Goal: Task Accomplishment & Management: Manage account settings

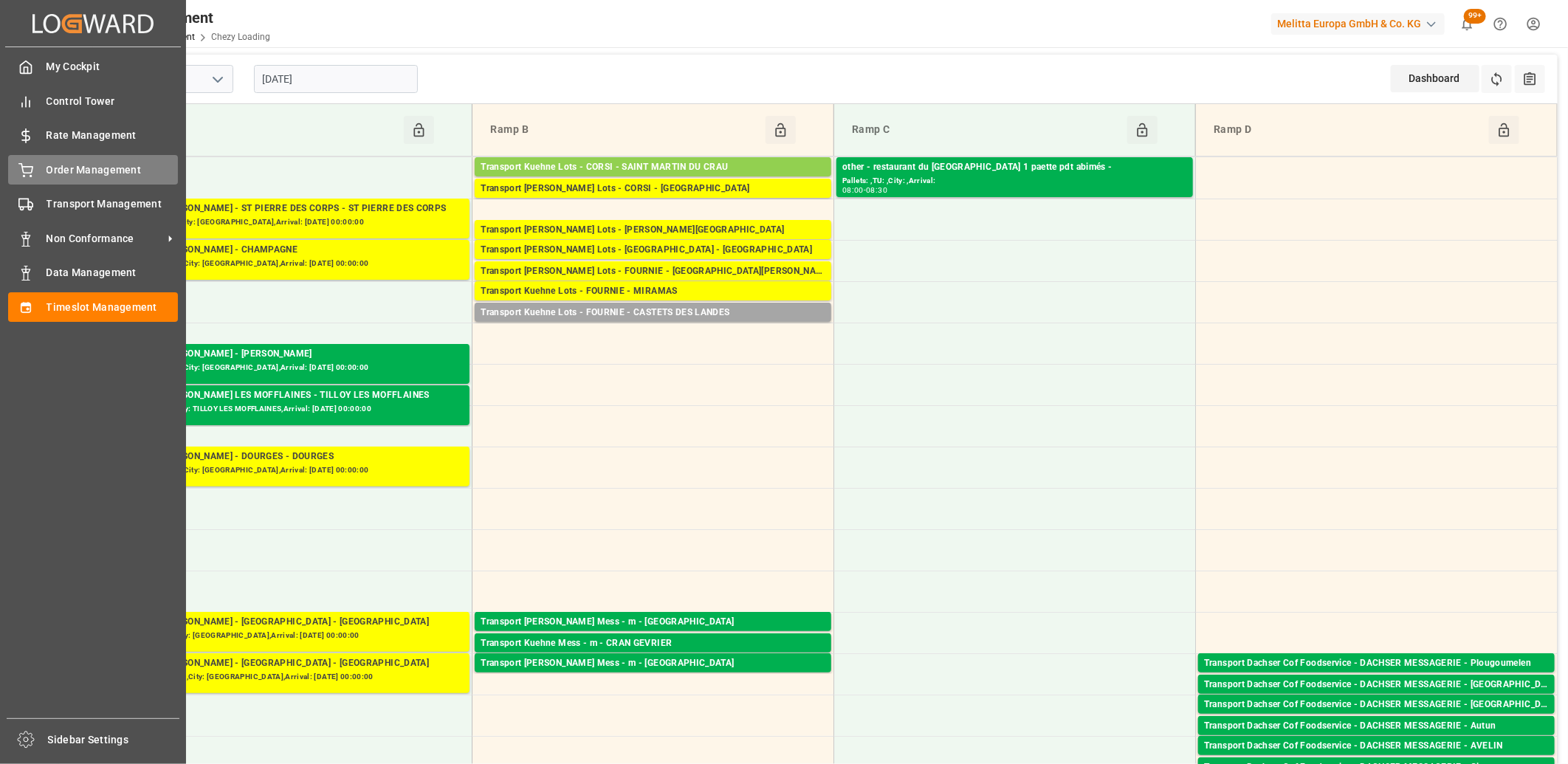
click at [57, 166] on span "Order Management" at bounding box center [112, 169] width 132 height 15
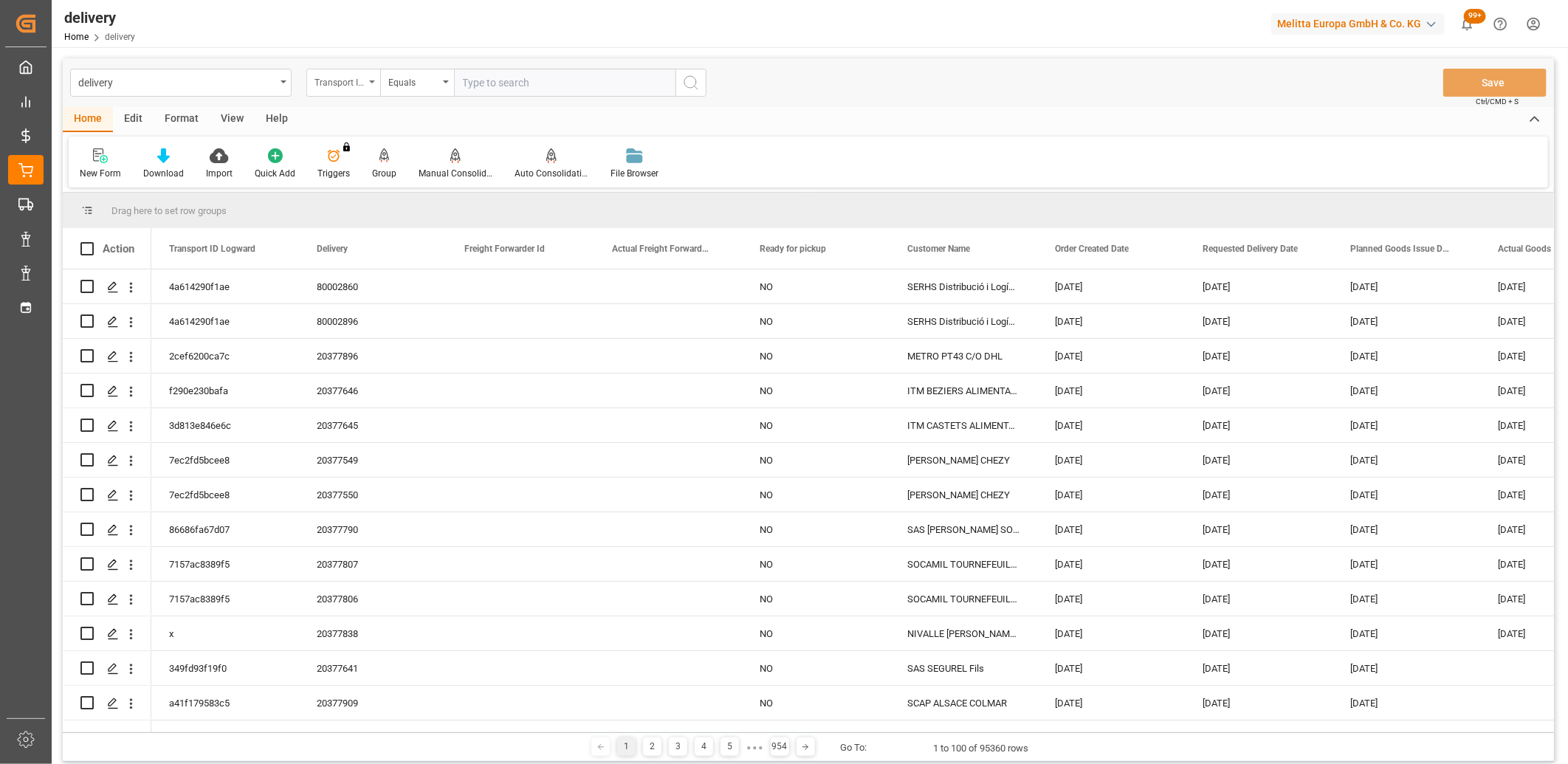
click at [377, 82] on div "Transport ID Logward" at bounding box center [343, 82] width 73 height 28
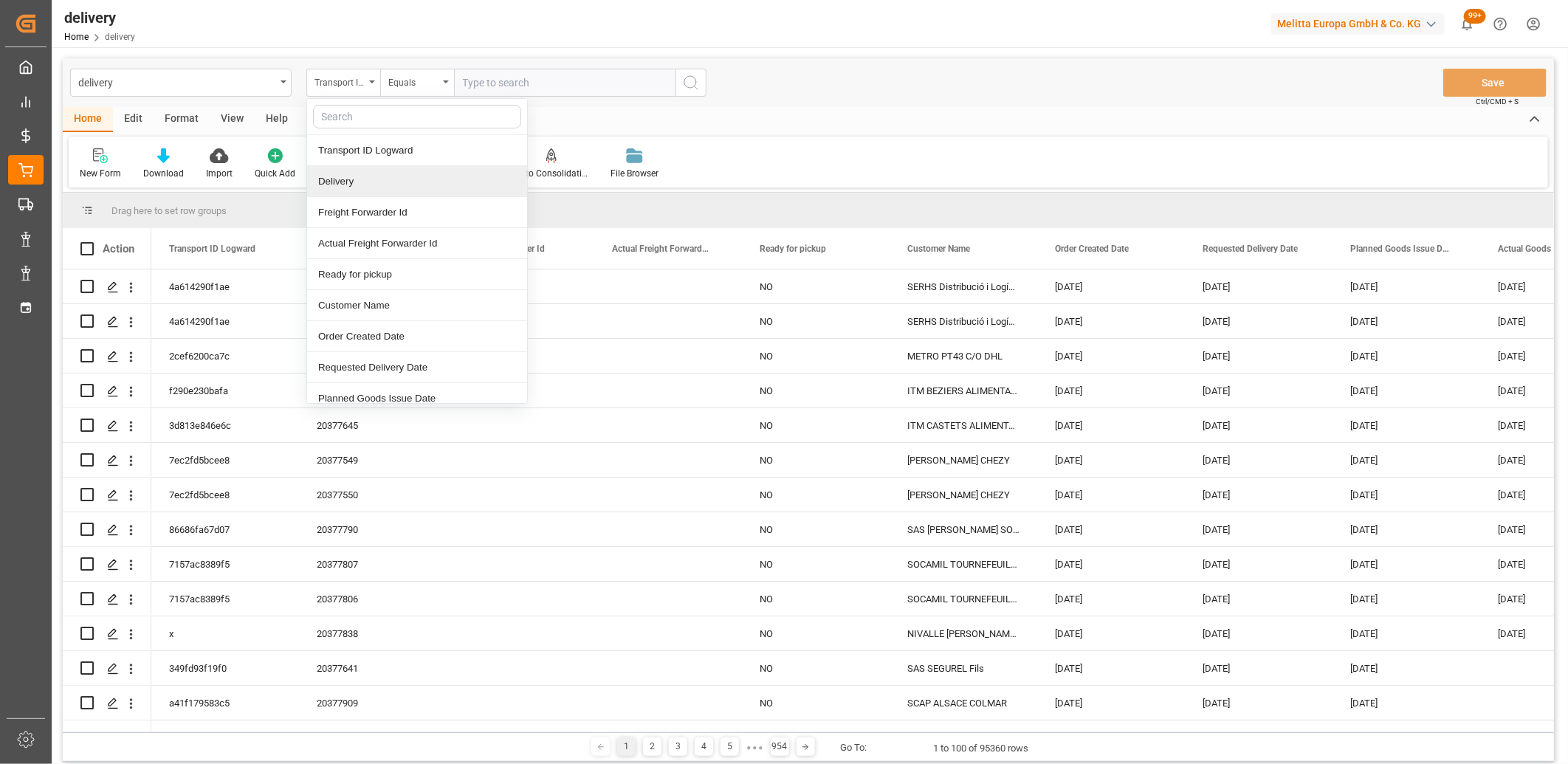
click at [359, 181] on div "Delivery" at bounding box center [418, 181] width 220 height 31
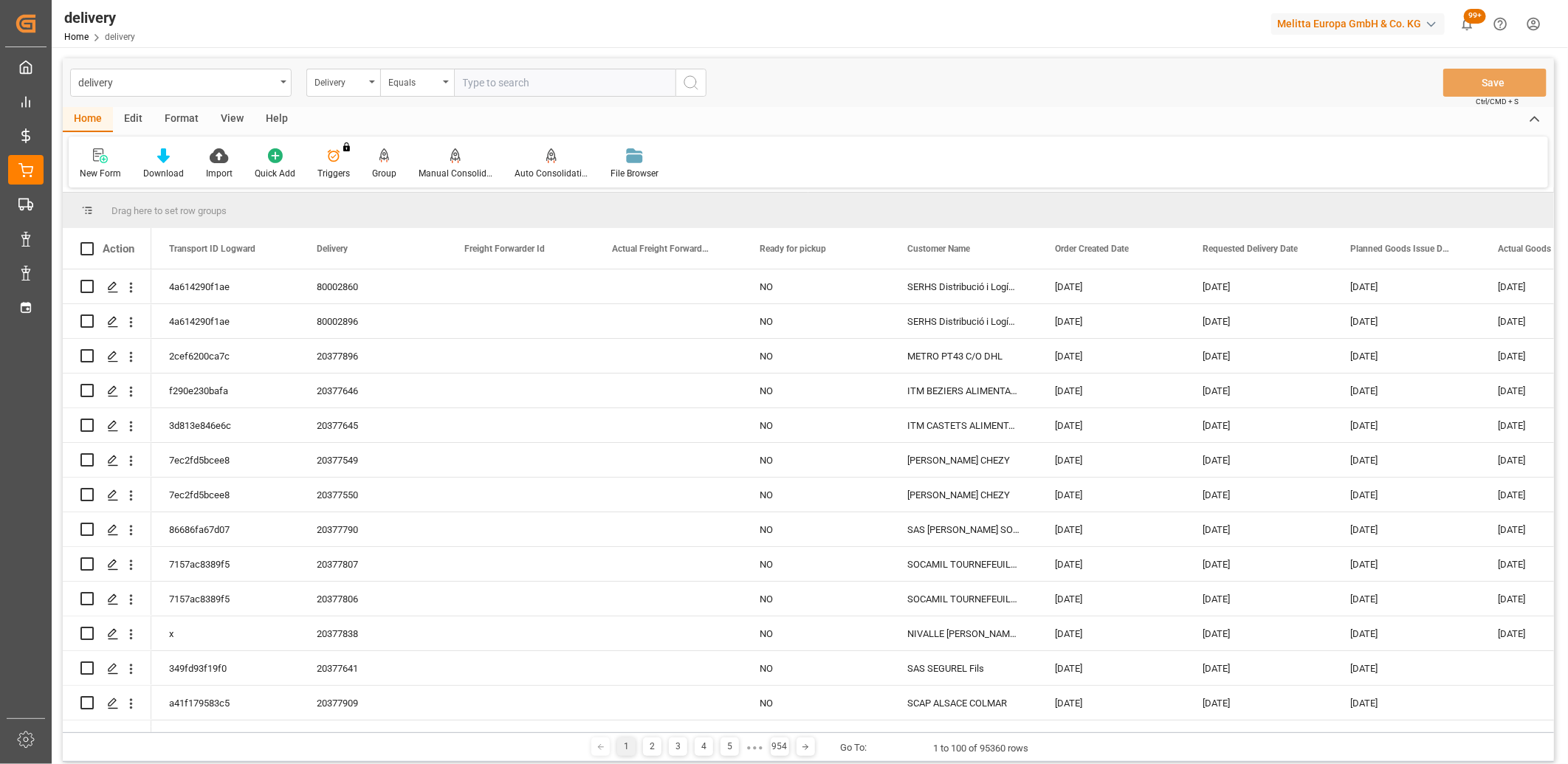
click at [493, 84] on input "text" at bounding box center [564, 82] width 221 height 28
click at [484, 86] on input "text" at bounding box center [564, 82] width 221 height 28
type input "20377790"
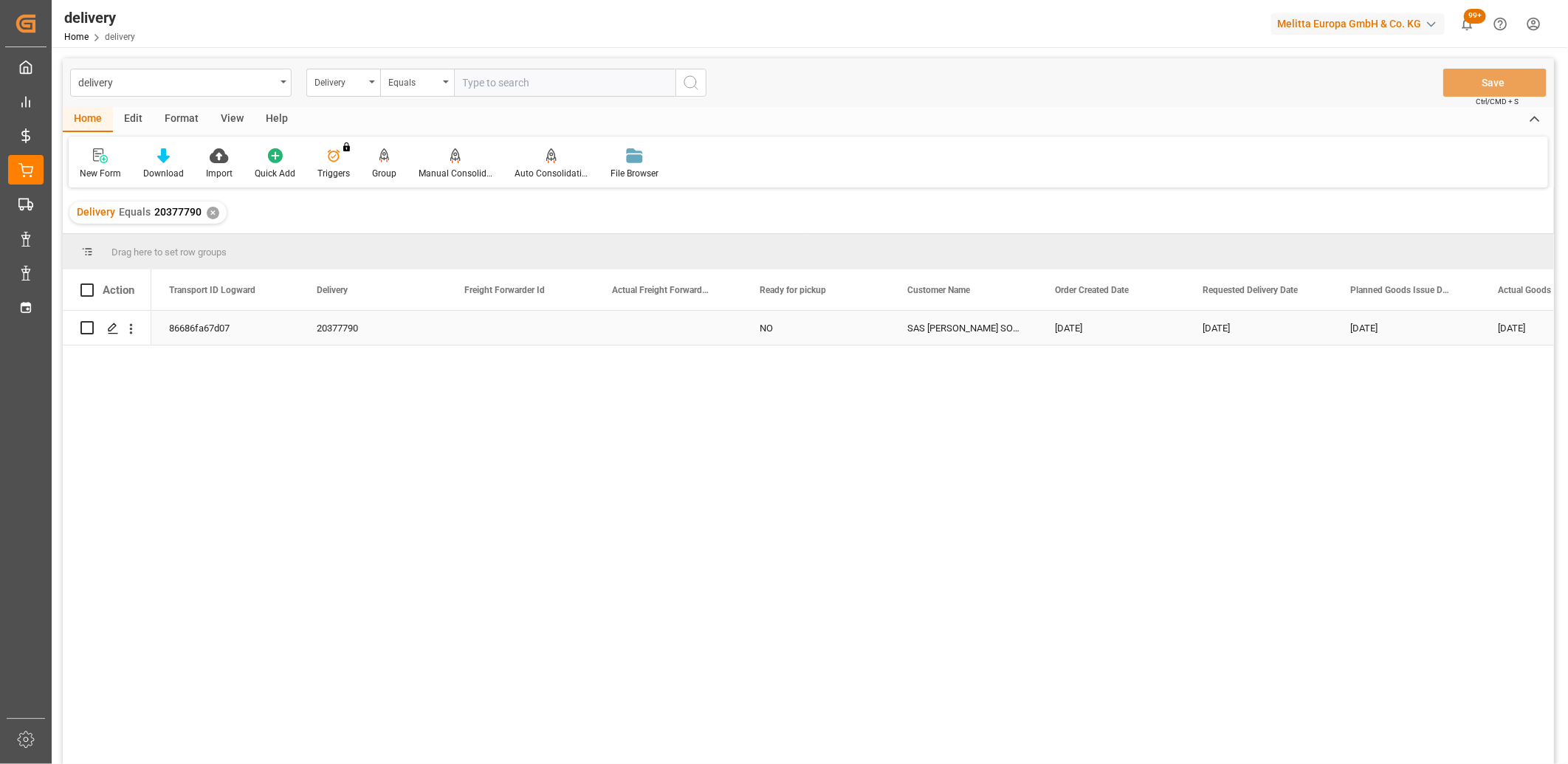
click at [195, 335] on div "86686fa67d07" at bounding box center [225, 328] width 148 height 34
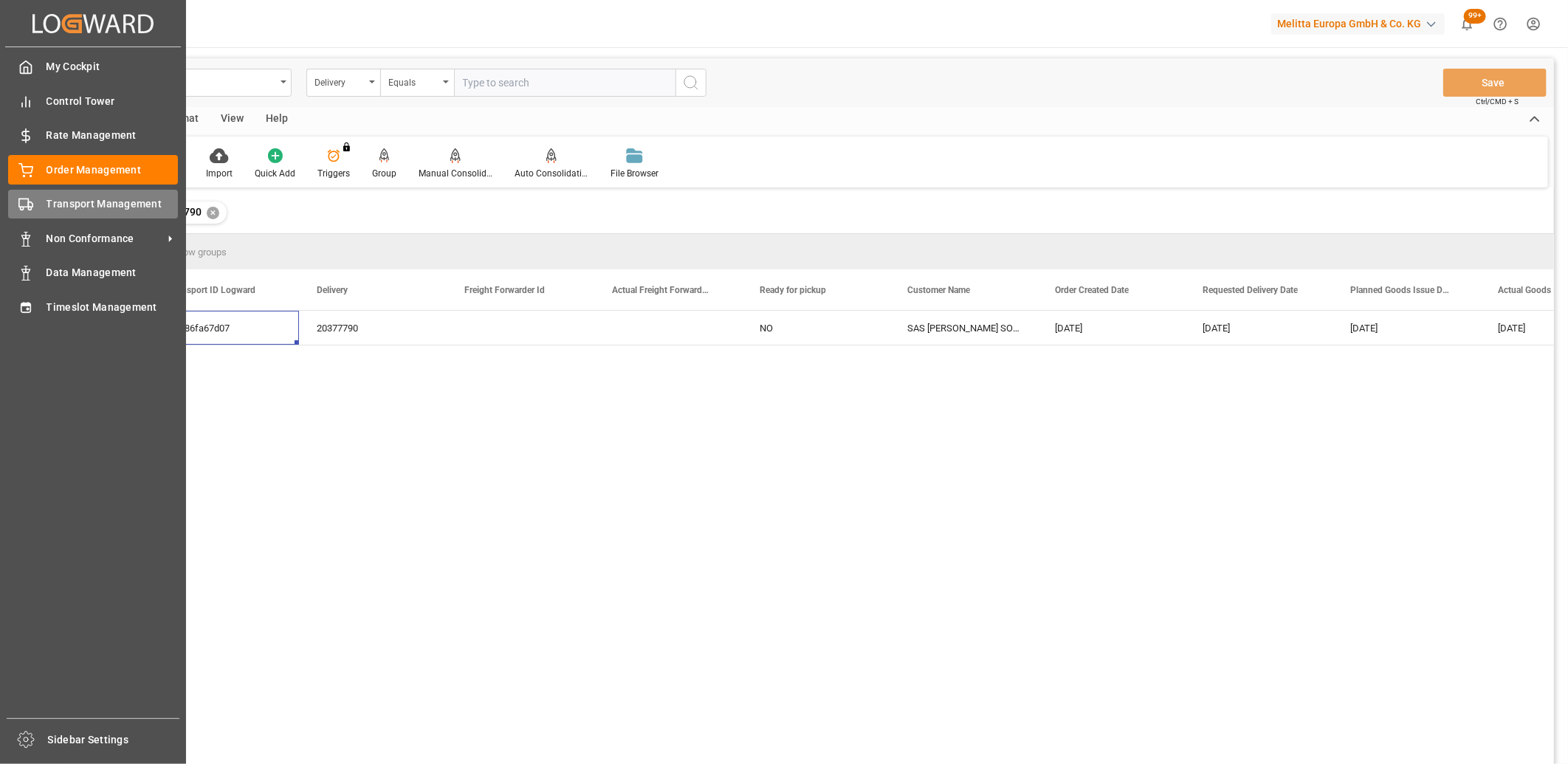
click at [30, 211] on div "Transport Management Transport Management" at bounding box center [93, 204] width 170 height 29
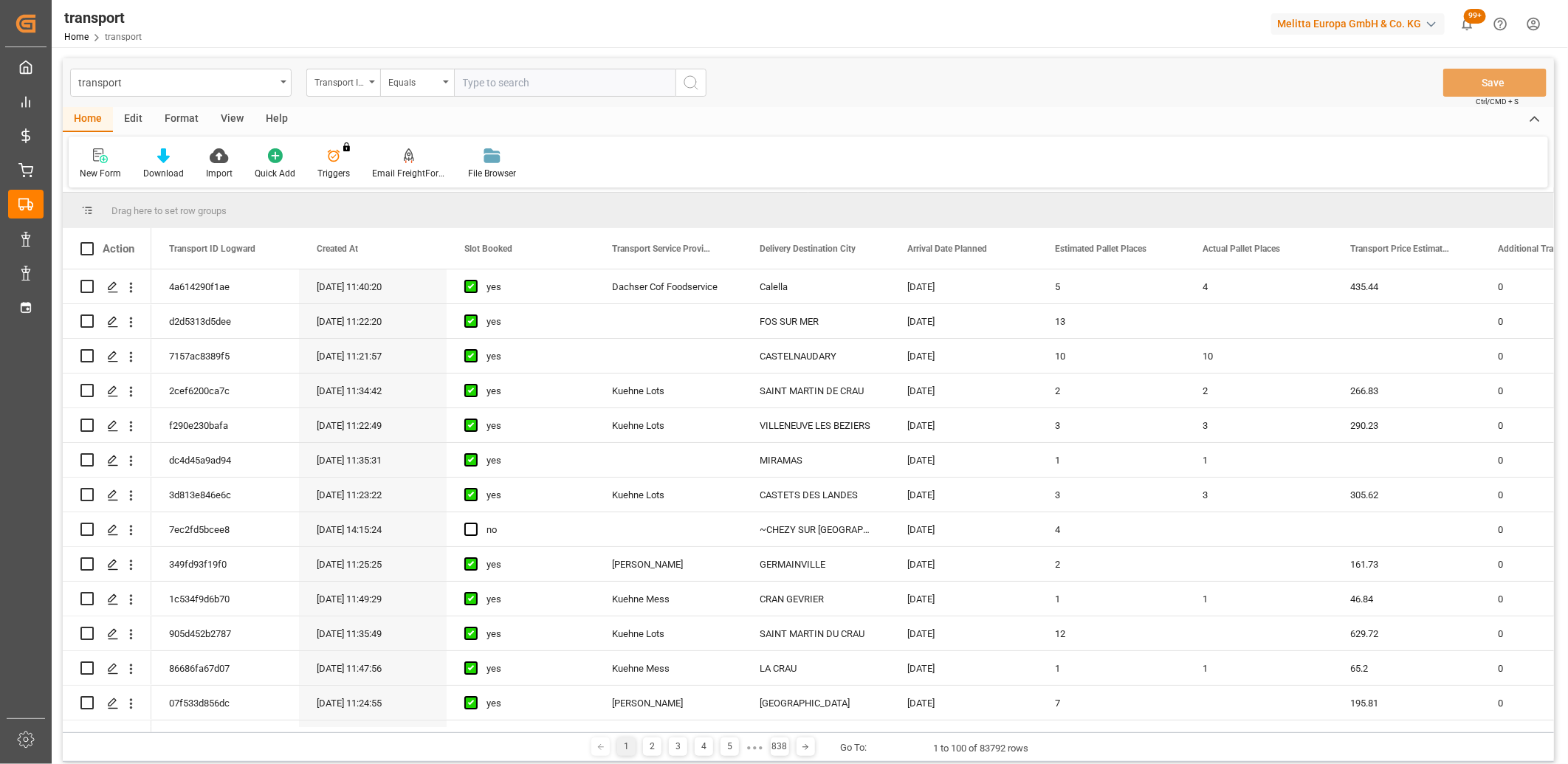
click at [513, 84] on input "text" at bounding box center [564, 82] width 221 height 28
paste input "86686fa67d07"
type input "86686fa67d07"
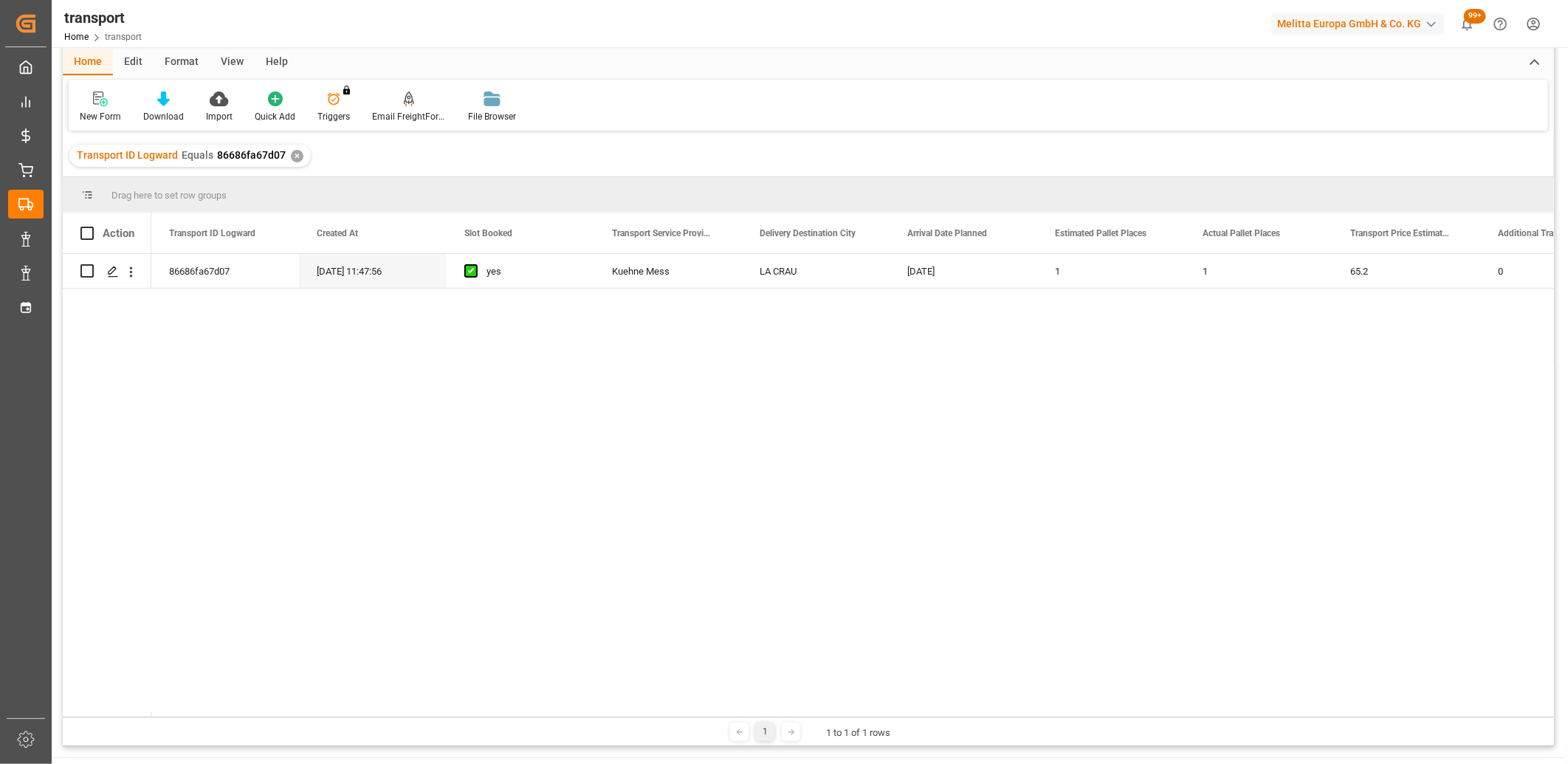
scroll to position [82, 0]
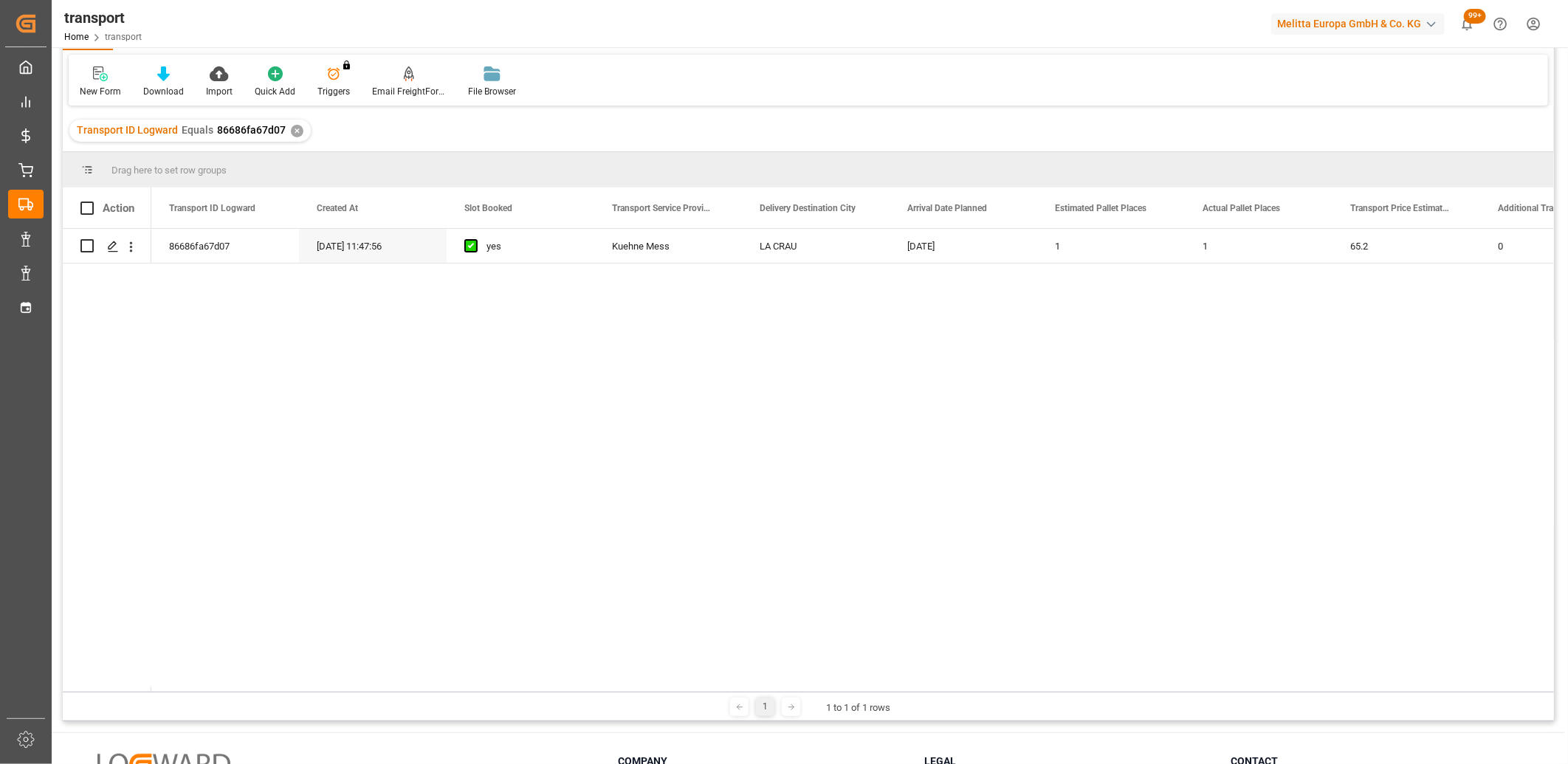
drag, startPoint x: 279, startPoint y: 686, endPoint x: 322, endPoint y: 679, distance: 43.6
click at [323, 680] on div "Action Transport ID Logward Created At Slot Booked yes" at bounding box center [808, 439] width 1491 height 504
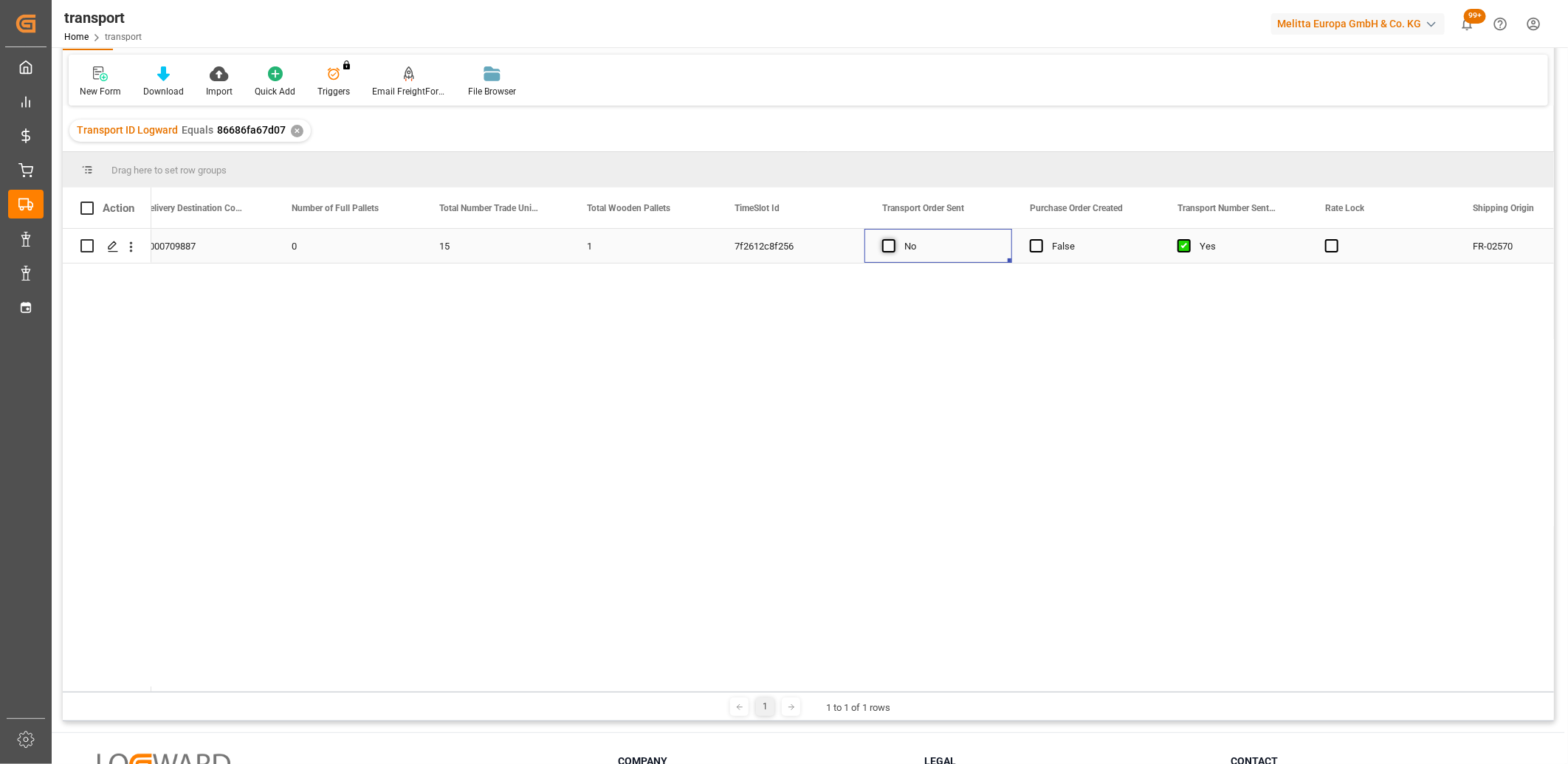
click at [887, 245] on span "Press SPACE to select this row." at bounding box center [889, 245] width 13 height 13
click at [893, 239] on input "Press SPACE to select this row." at bounding box center [893, 239] width 0 height 0
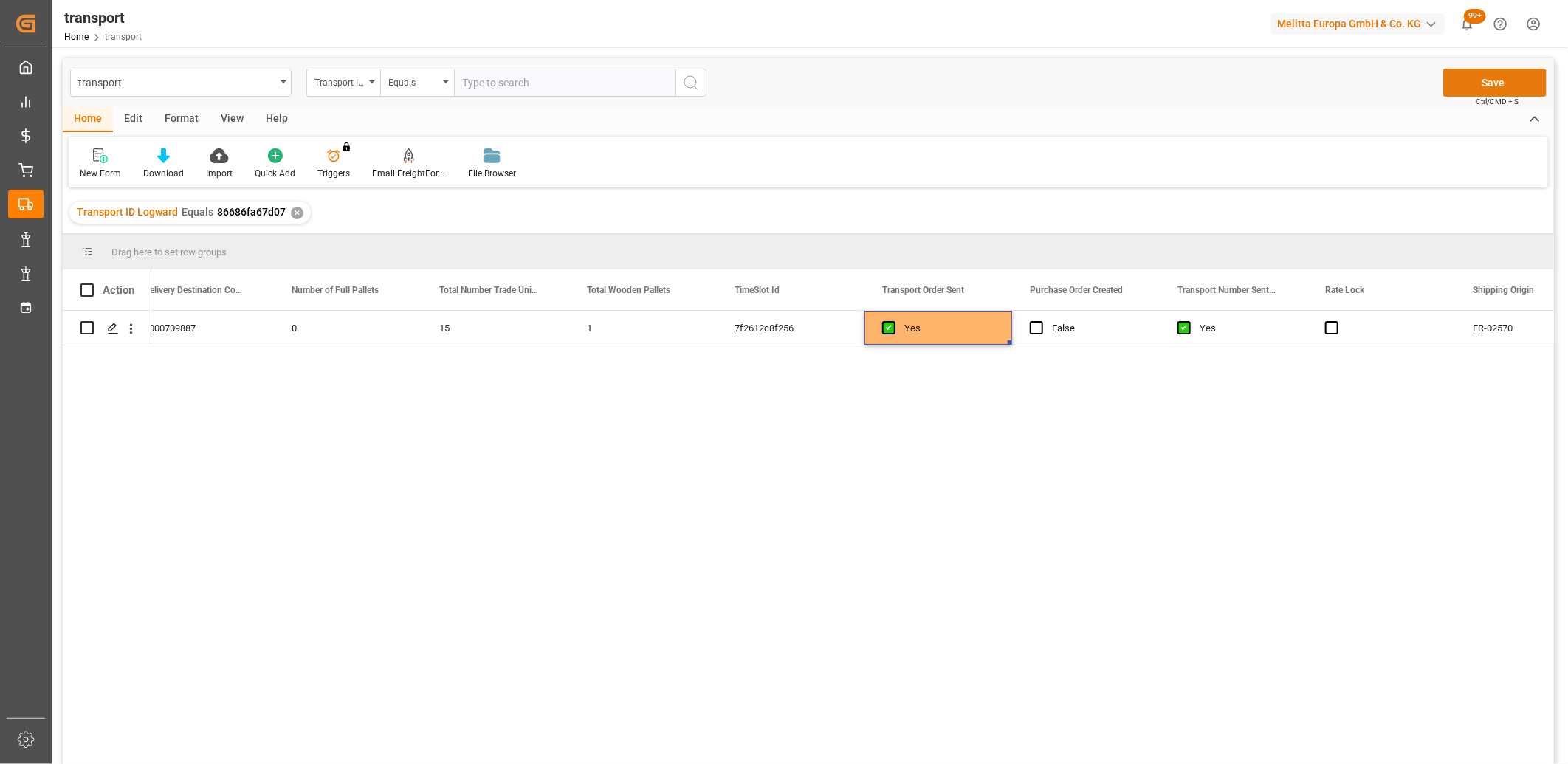
click at [1474, 82] on button "Save" at bounding box center [1495, 82] width 103 height 28
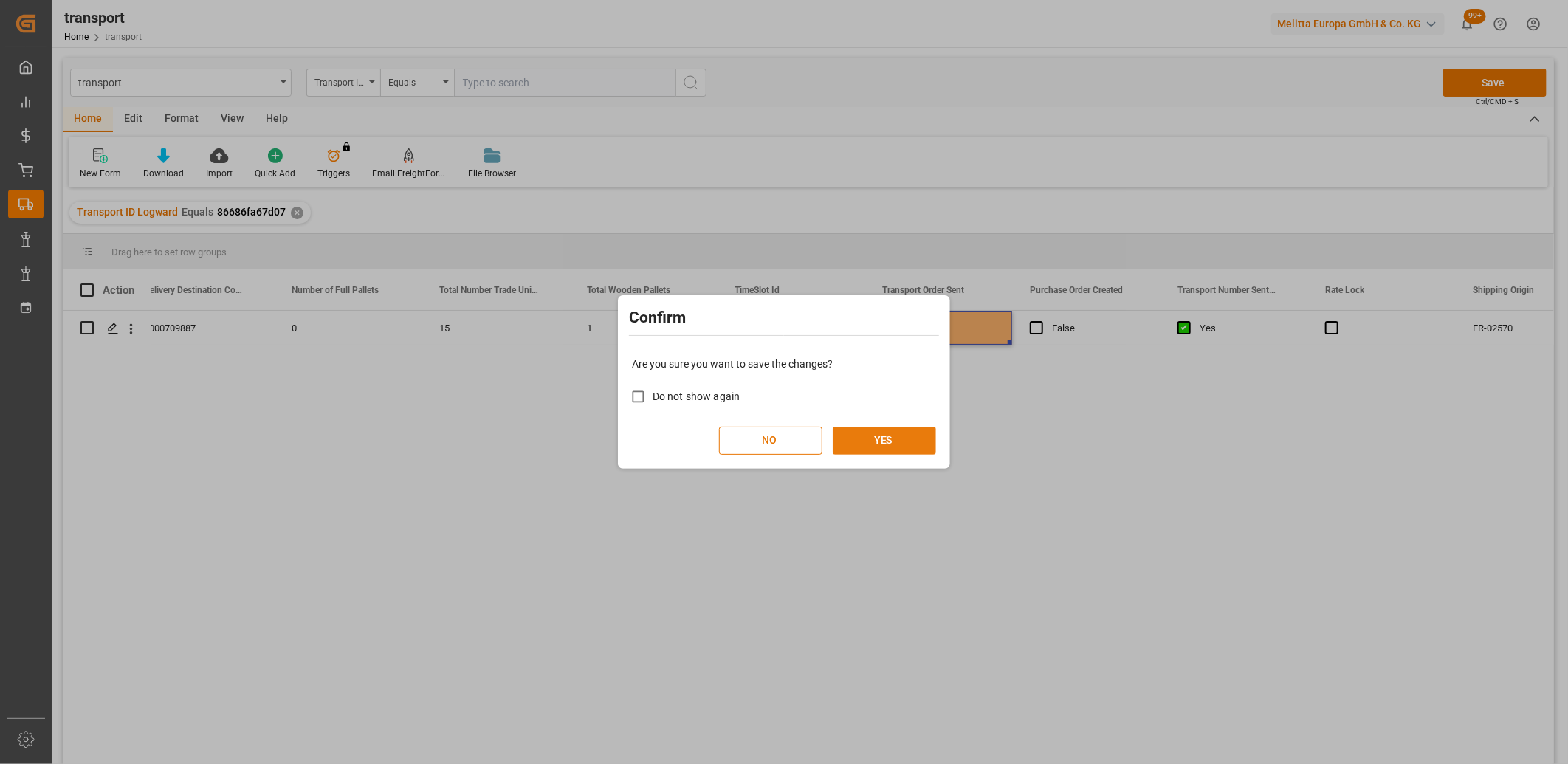
click at [903, 446] on button "YES" at bounding box center [883, 440] width 103 height 28
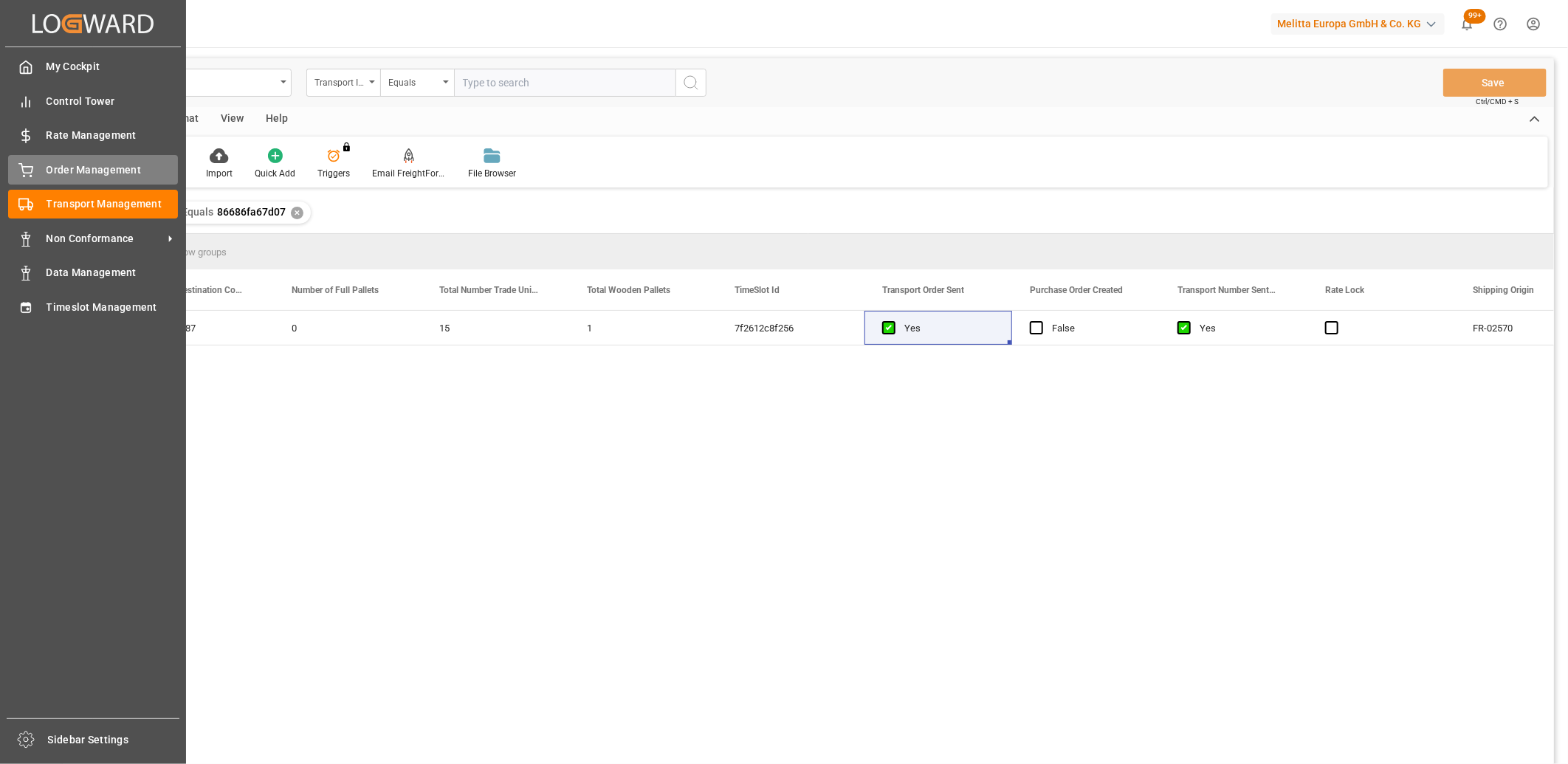
click at [33, 166] on div "Order Management Order Management" at bounding box center [93, 169] width 170 height 29
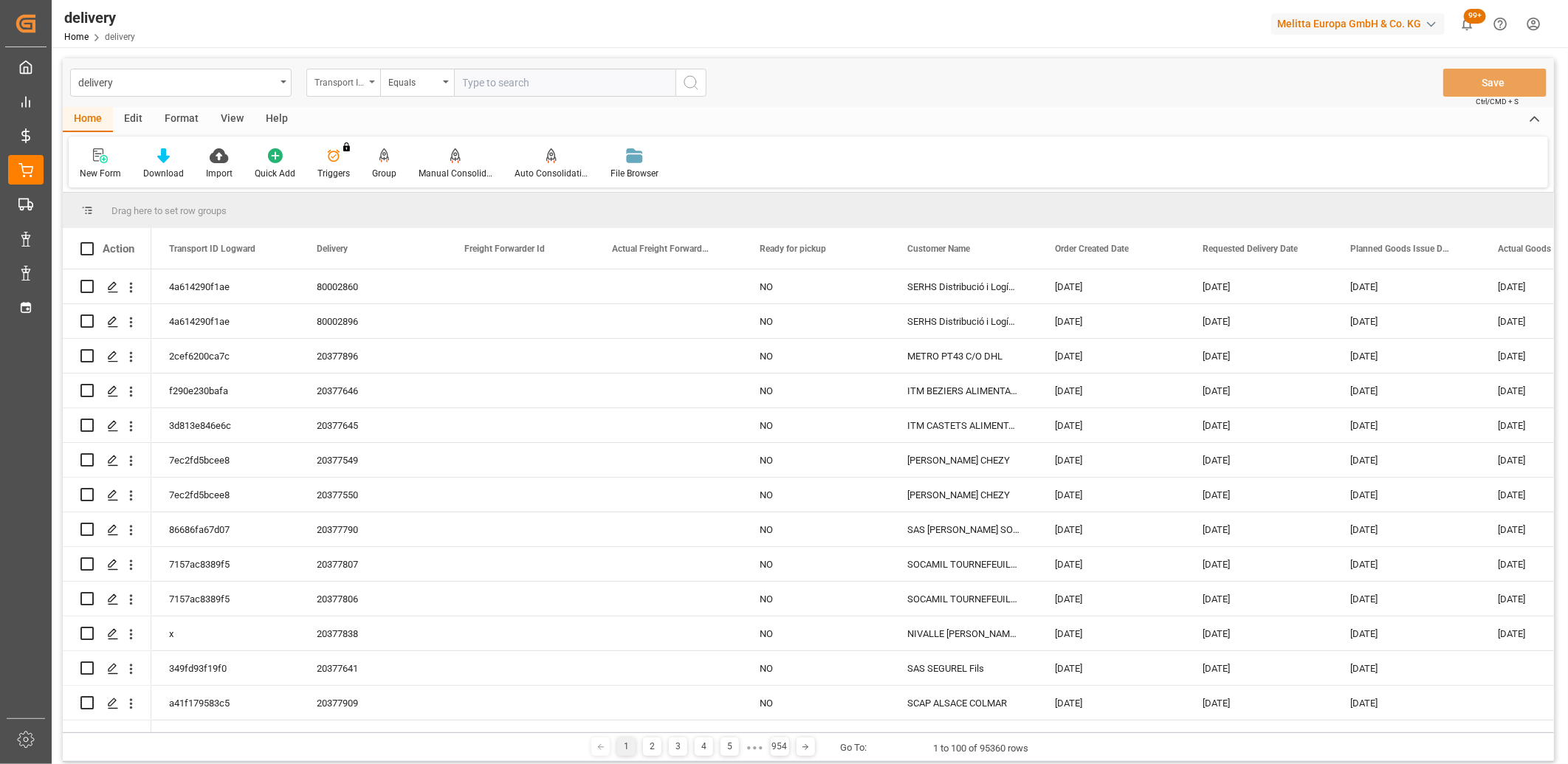
click at [373, 86] on div "Transport ID Logward" at bounding box center [343, 82] width 73 height 28
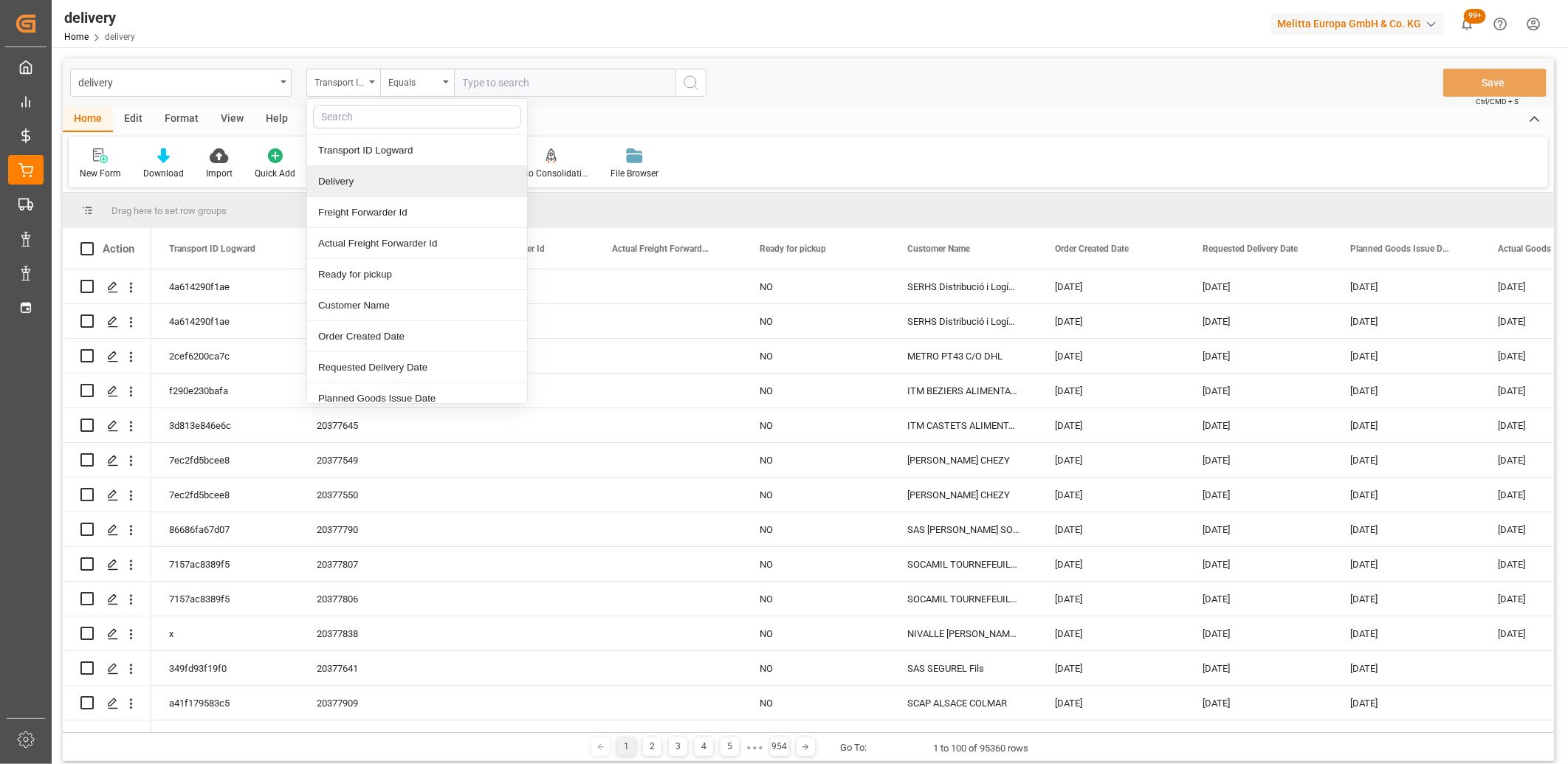
click at [349, 185] on div "Delivery" at bounding box center [418, 181] width 220 height 31
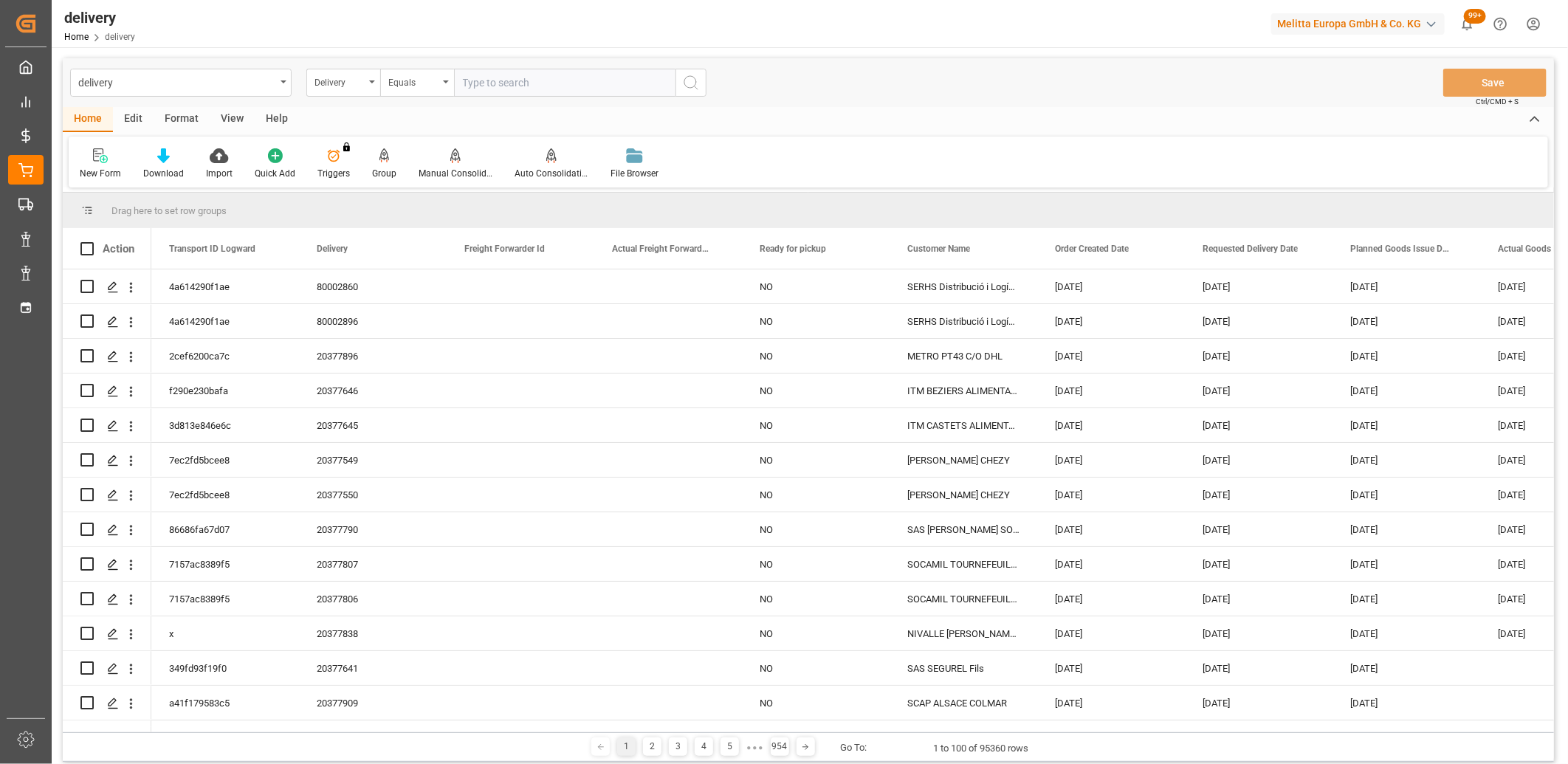
click at [463, 76] on input "text" at bounding box center [564, 82] width 221 height 28
type input "20377877"
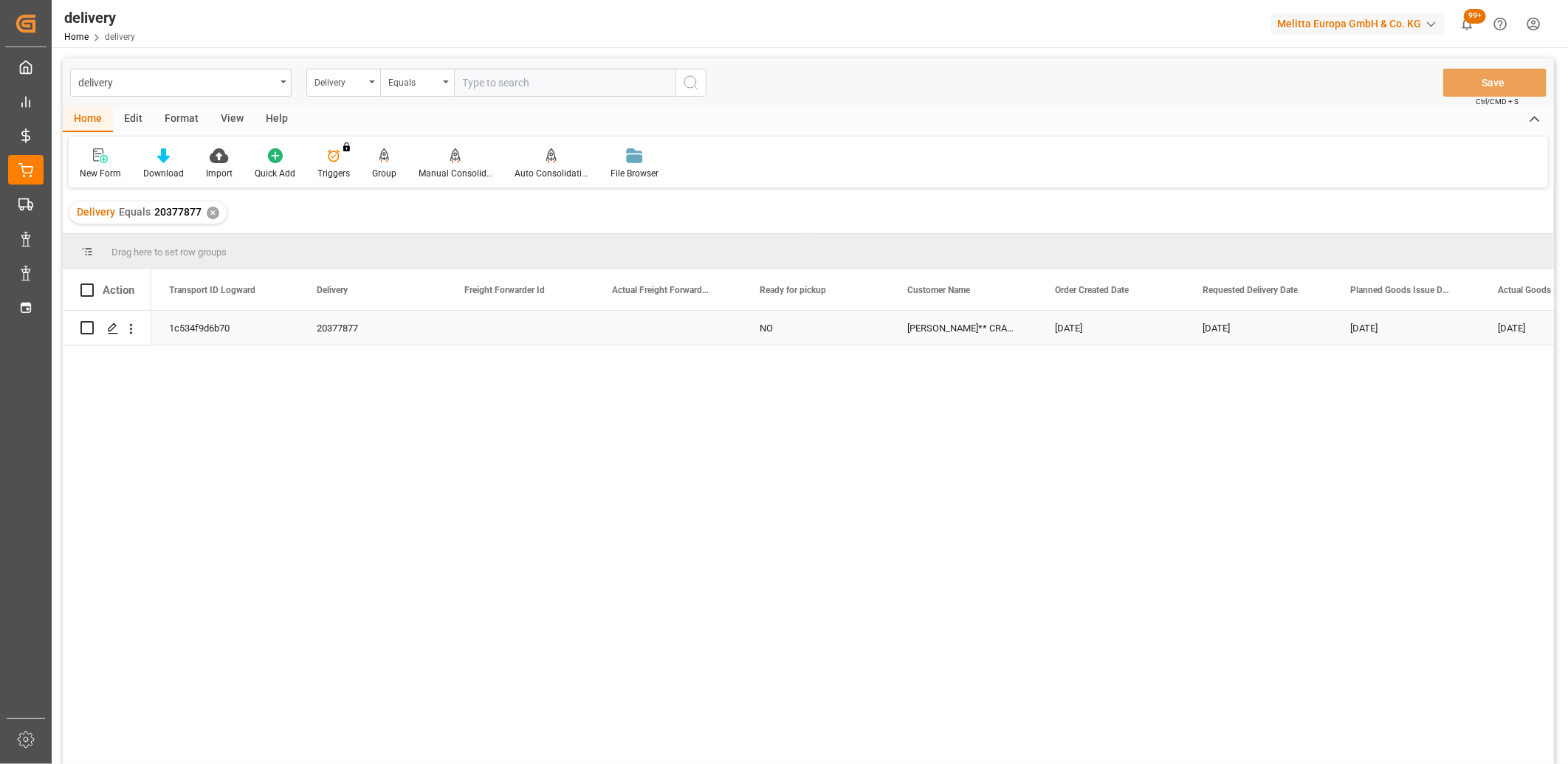
click at [198, 356] on div "1c534f9d6b70 20377877 NO [PERSON_NAME]** CRAN GEVRIER [DATE] [DATE] [DATE] [DAT…" at bounding box center [852, 542] width 1402 height 463
click at [196, 336] on div "1c534f9d6b70" at bounding box center [225, 328] width 148 height 34
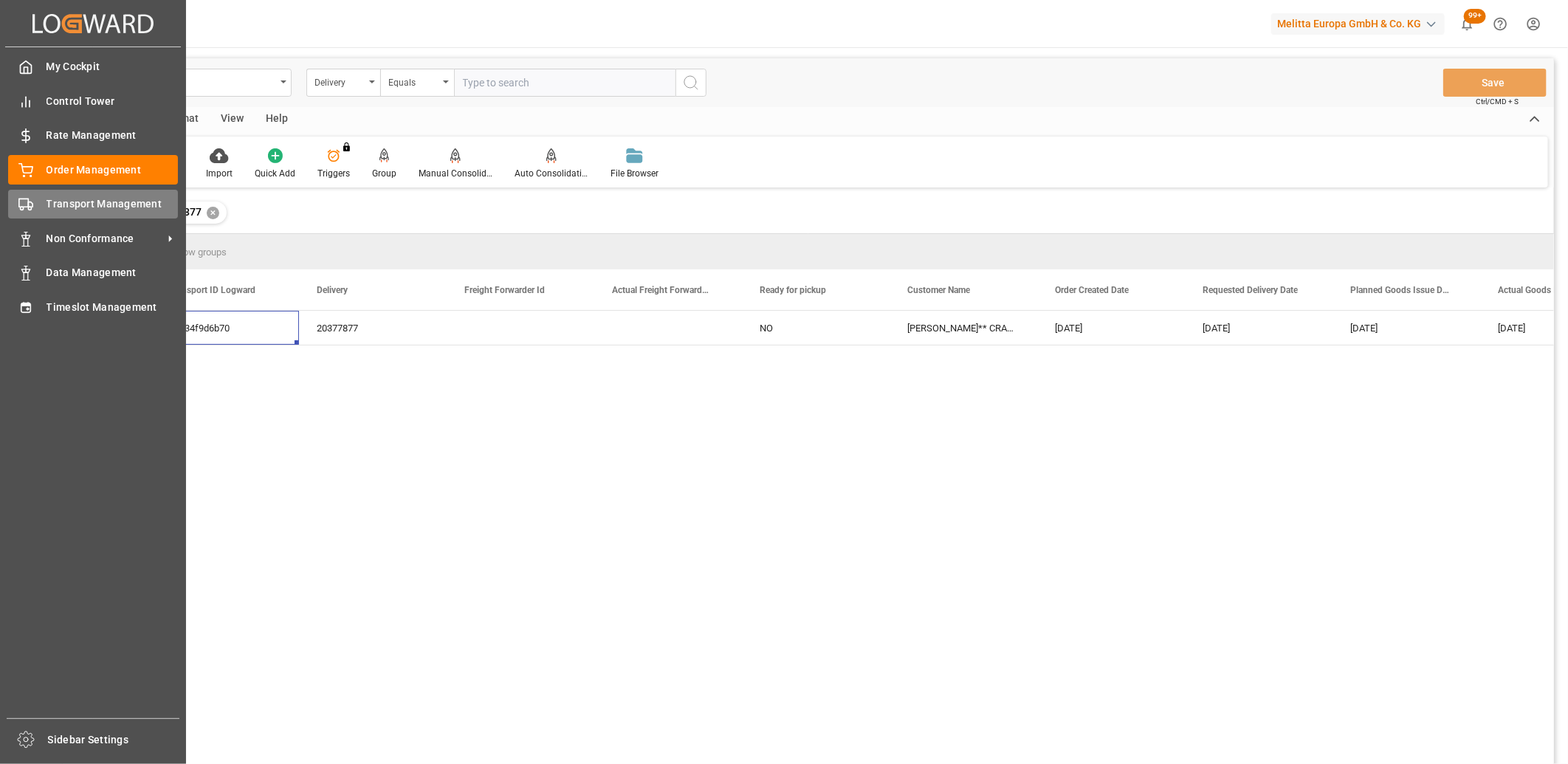
click at [28, 203] on polygon at bounding box center [30, 205] width 4 height 5
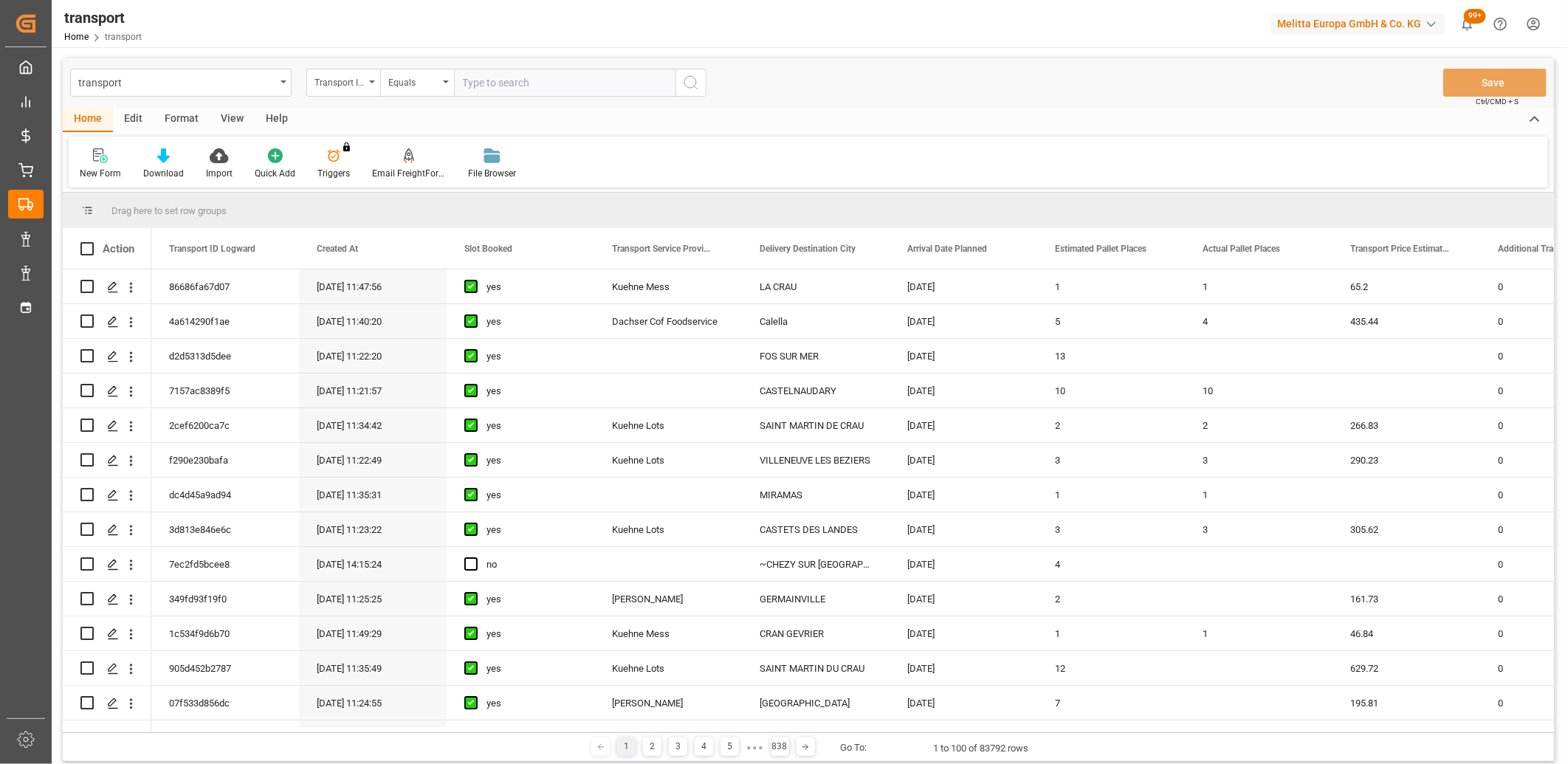
click at [484, 78] on input "text" at bounding box center [564, 82] width 221 height 28
paste input "1c534f9d6b70"
type input "1c534f9d6b70"
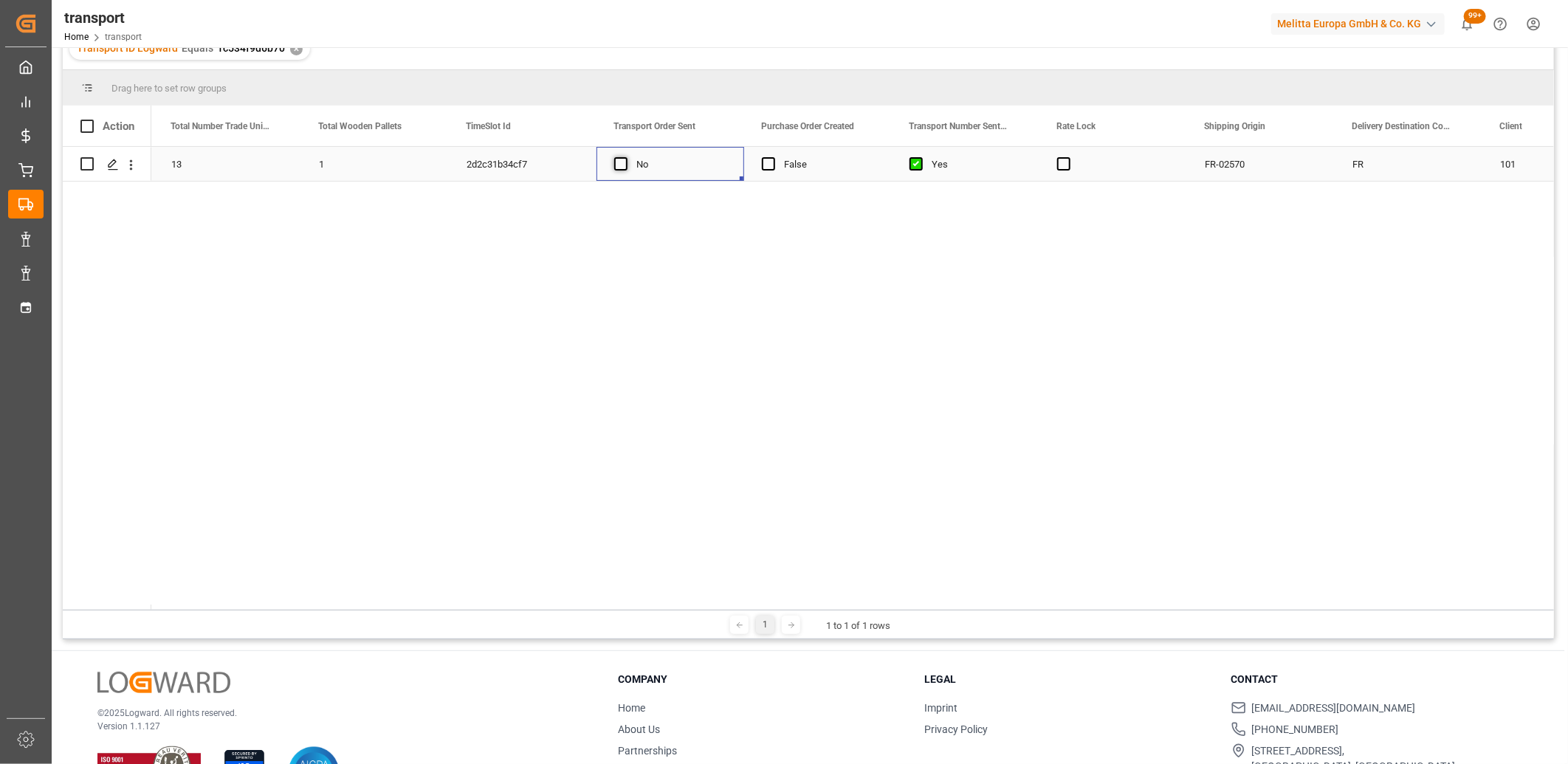
click at [624, 164] on span "Press SPACE to select this row." at bounding box center [621, 163] width 13 height 13
click at [625, 157] on input "Press SPACE to select this row." at bounding box center [625, 157] width 0 height 0
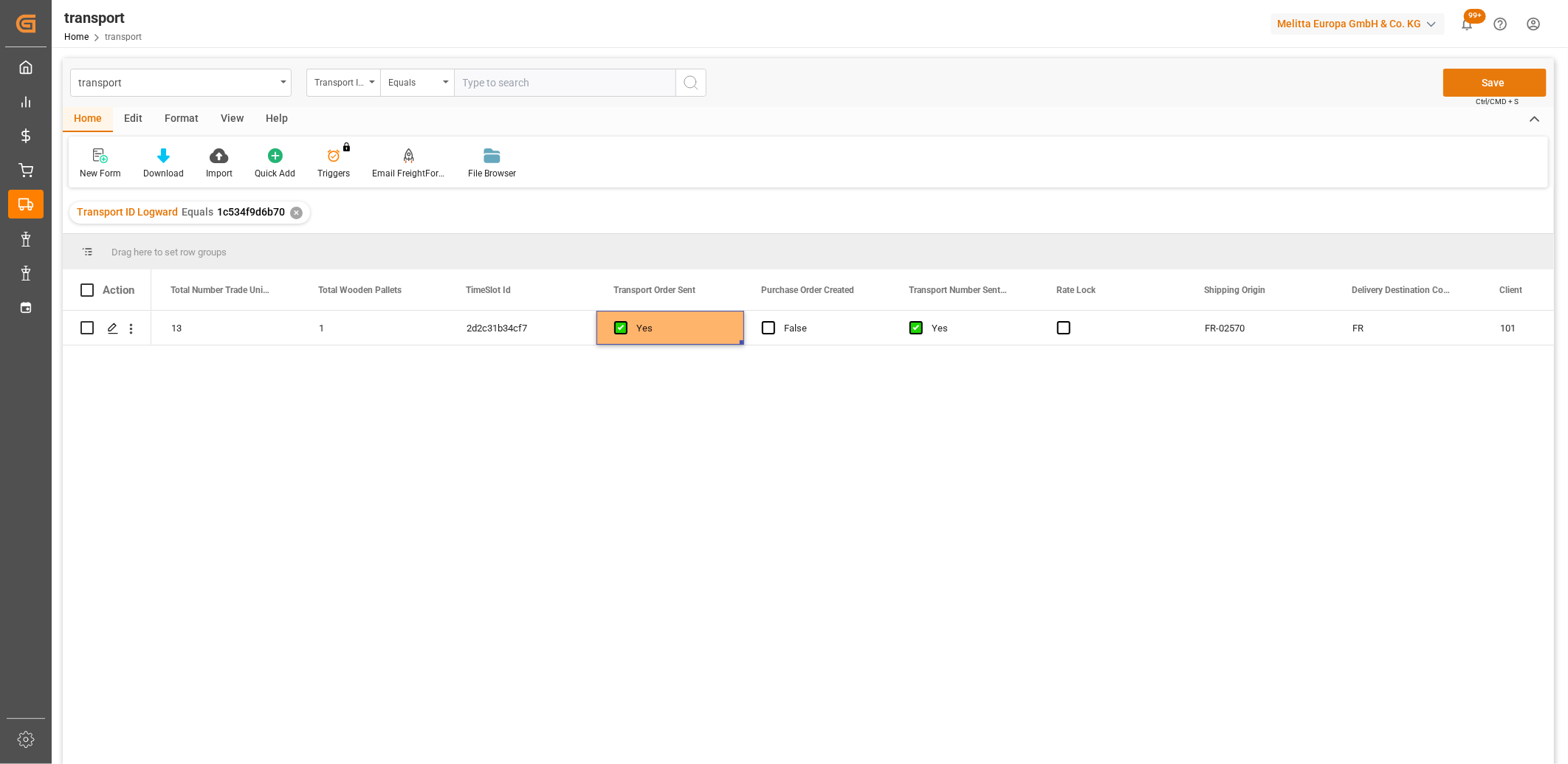
click at [1488, 78] on button "Save" at bounding box center [1495, 82] width 103 height 28
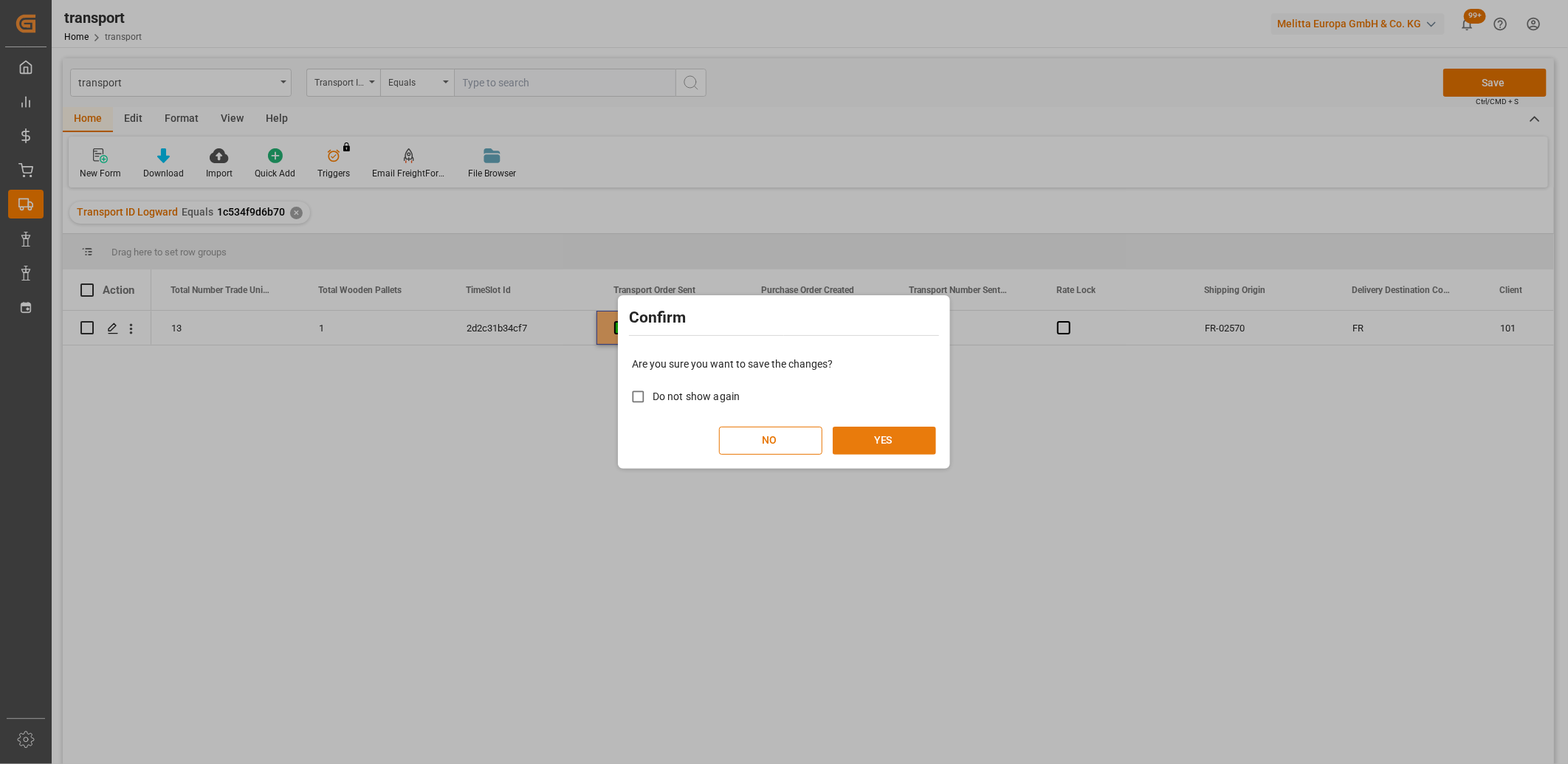
click at [861, 432] on button "YES" at bounding box center [883, 440] width 103 height 28
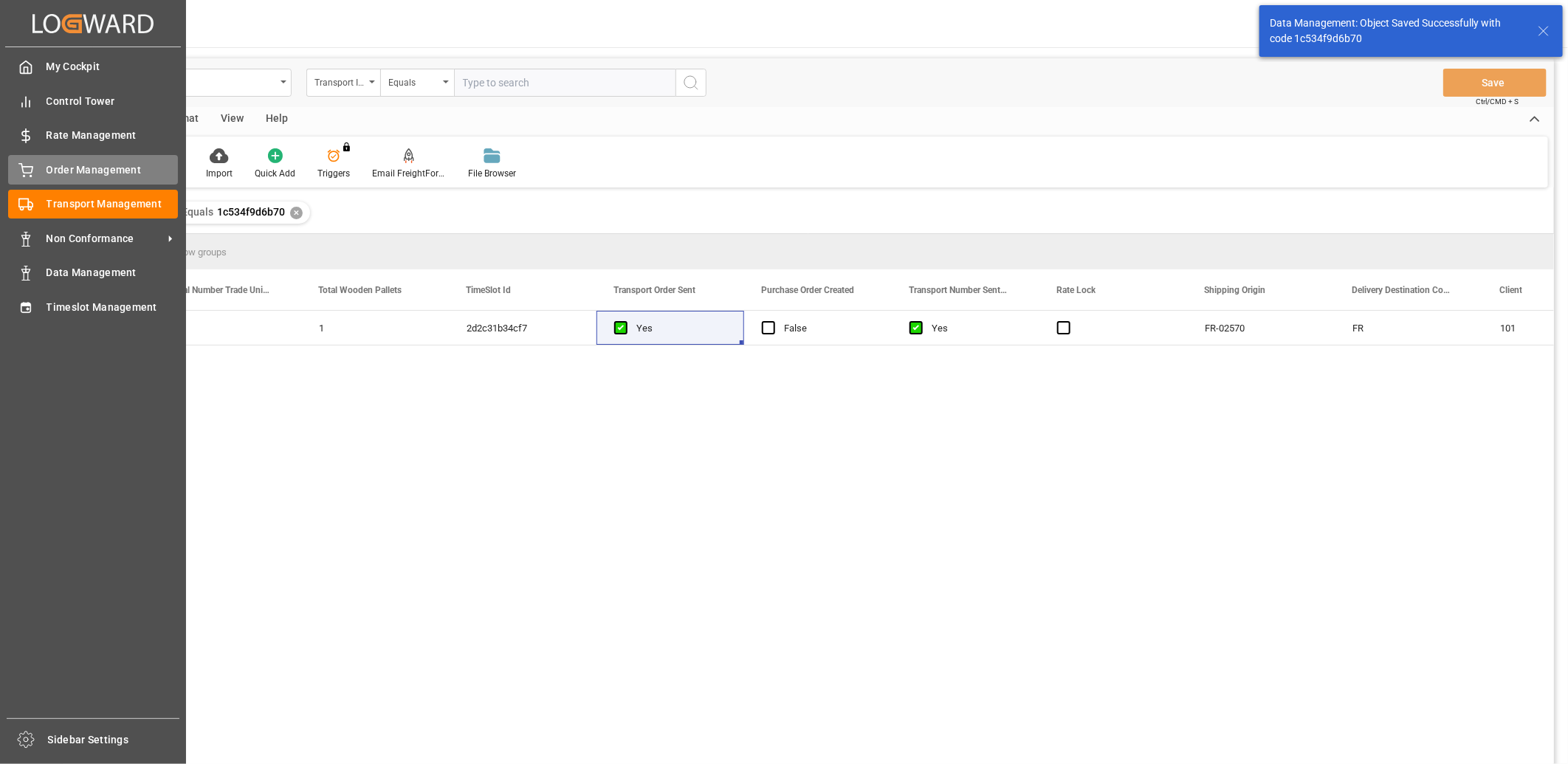
click at [61, 162] on span "Order Management" at bounding box center [112, 169] width 132 height 15
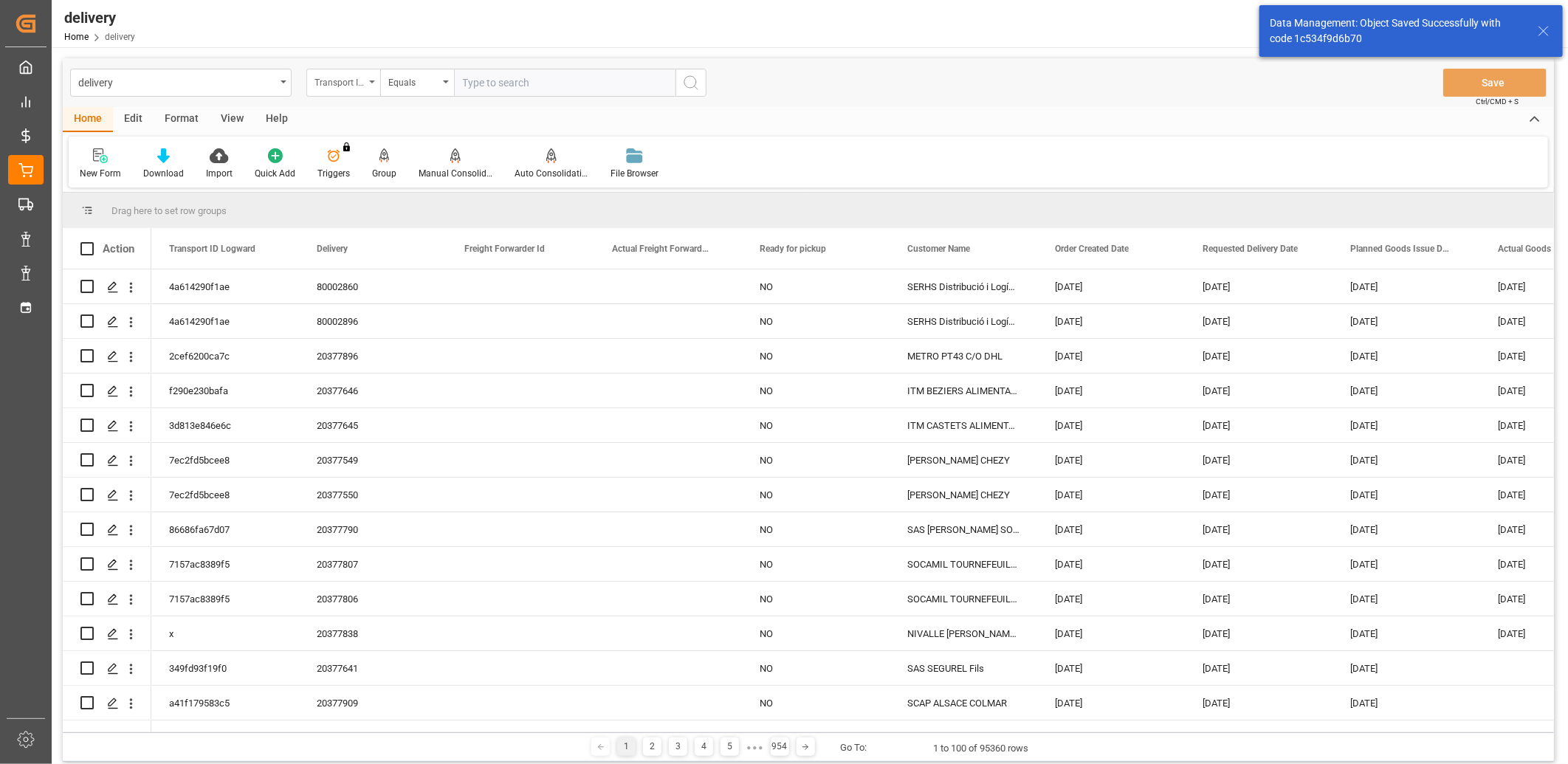
click at [372, 84] on div "Transport ID Logward" at bounding box center [343, 82] width 73 height 28
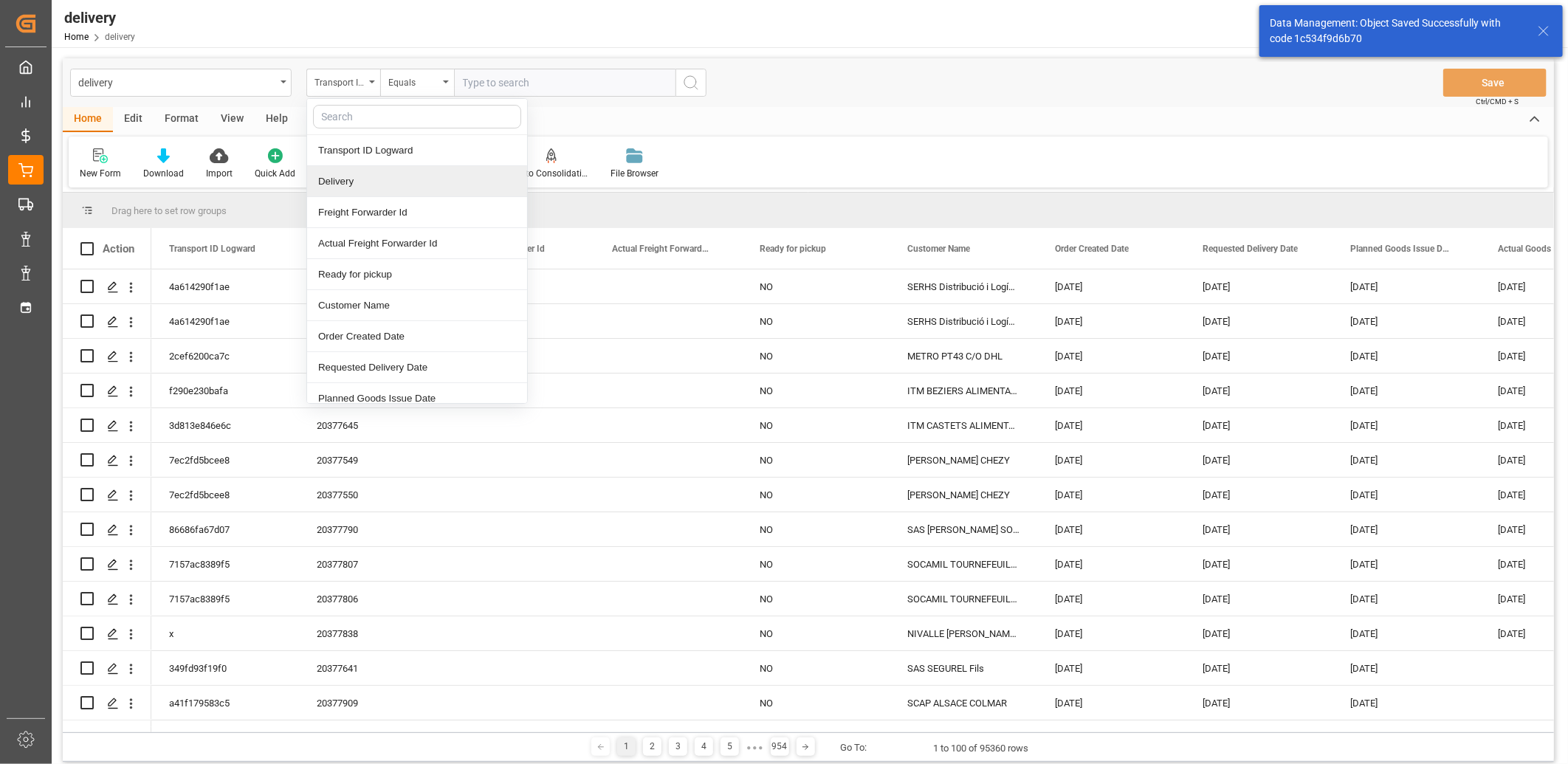
click at [354, 186] on div "Delivery" at bounding box center [418, 181] width 220 height 31
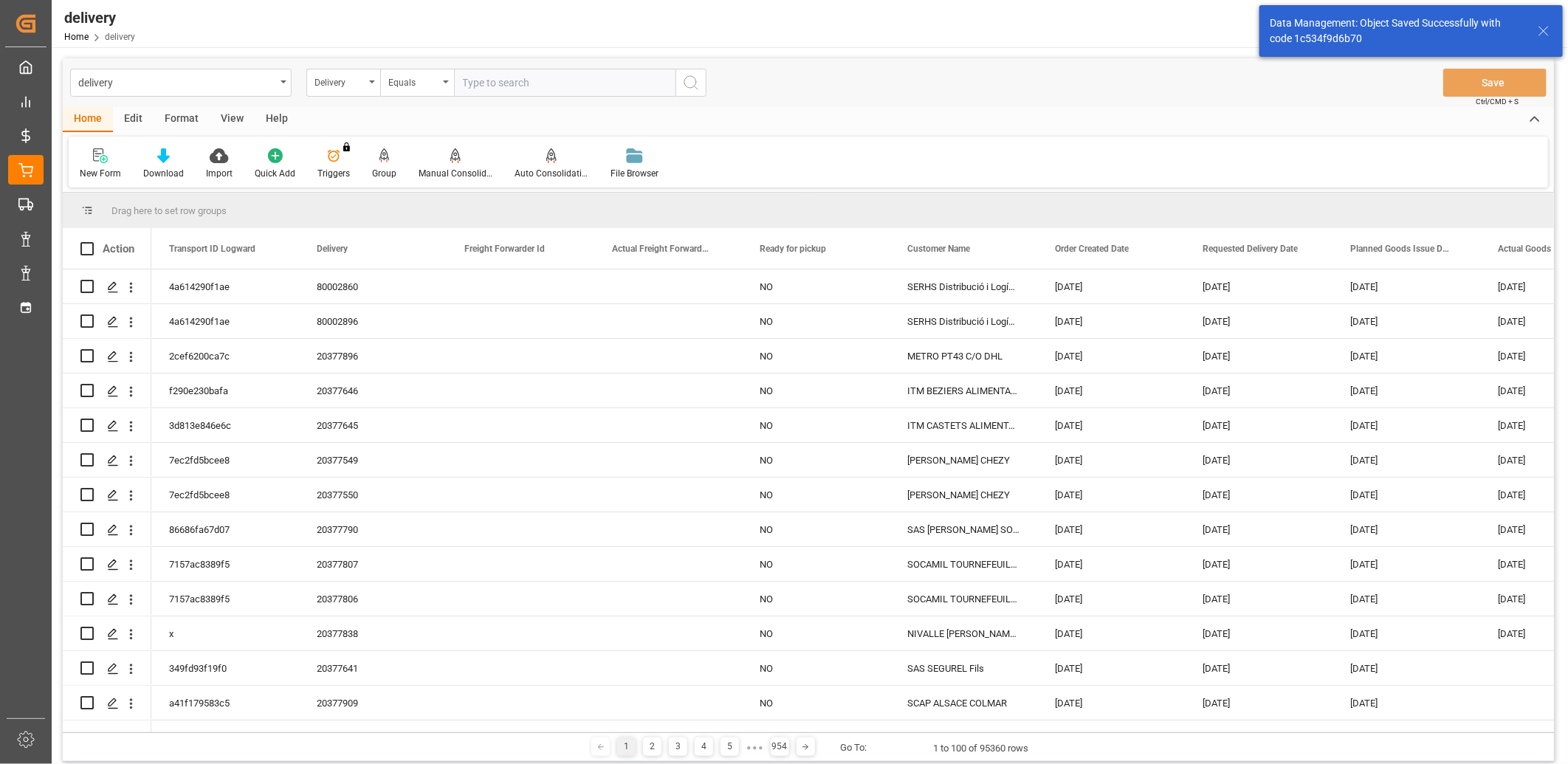
click at [482, 92] on input "text" at bounding box center [564, 82] width 221 height 28
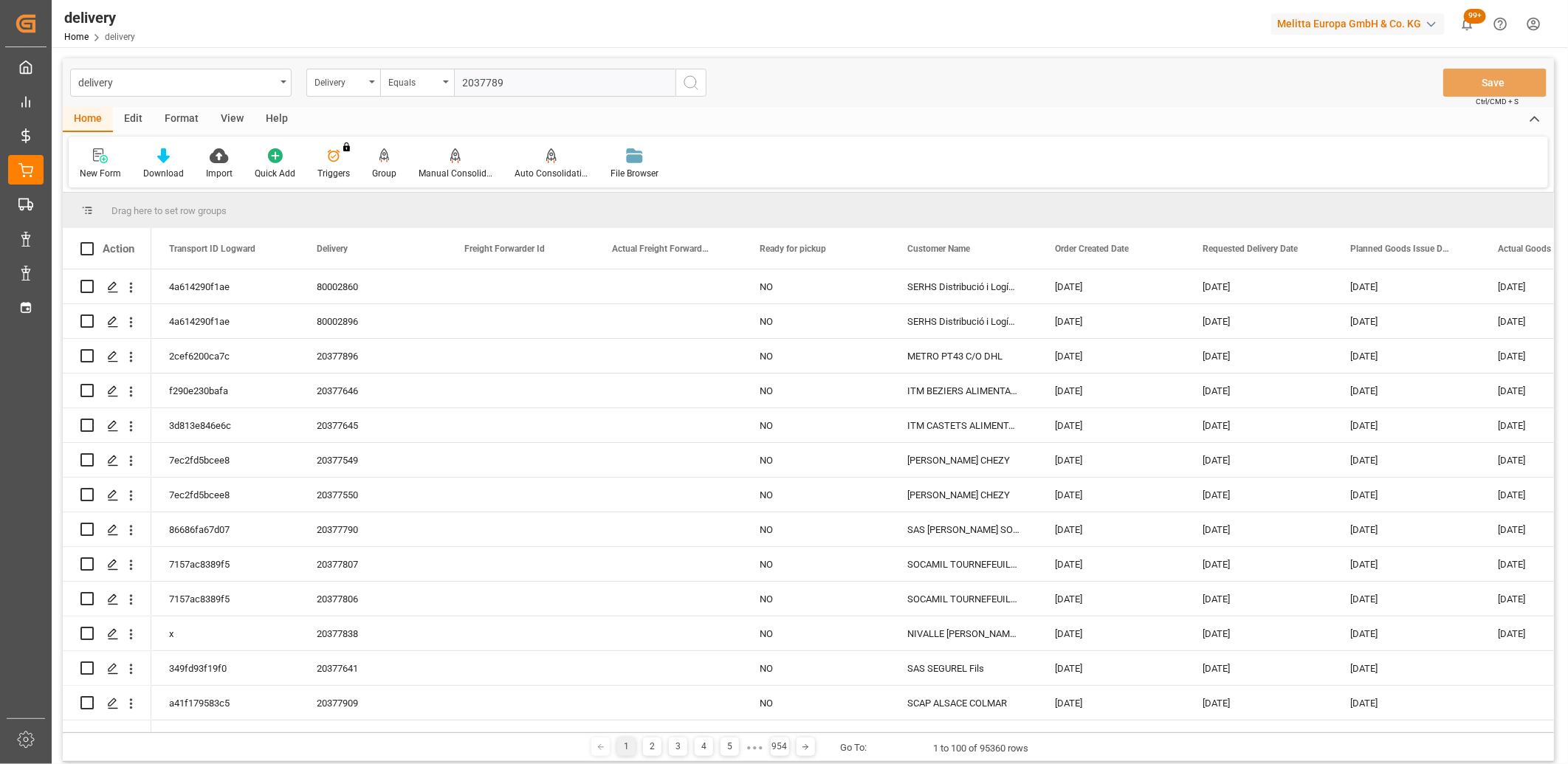
type input "20377890"
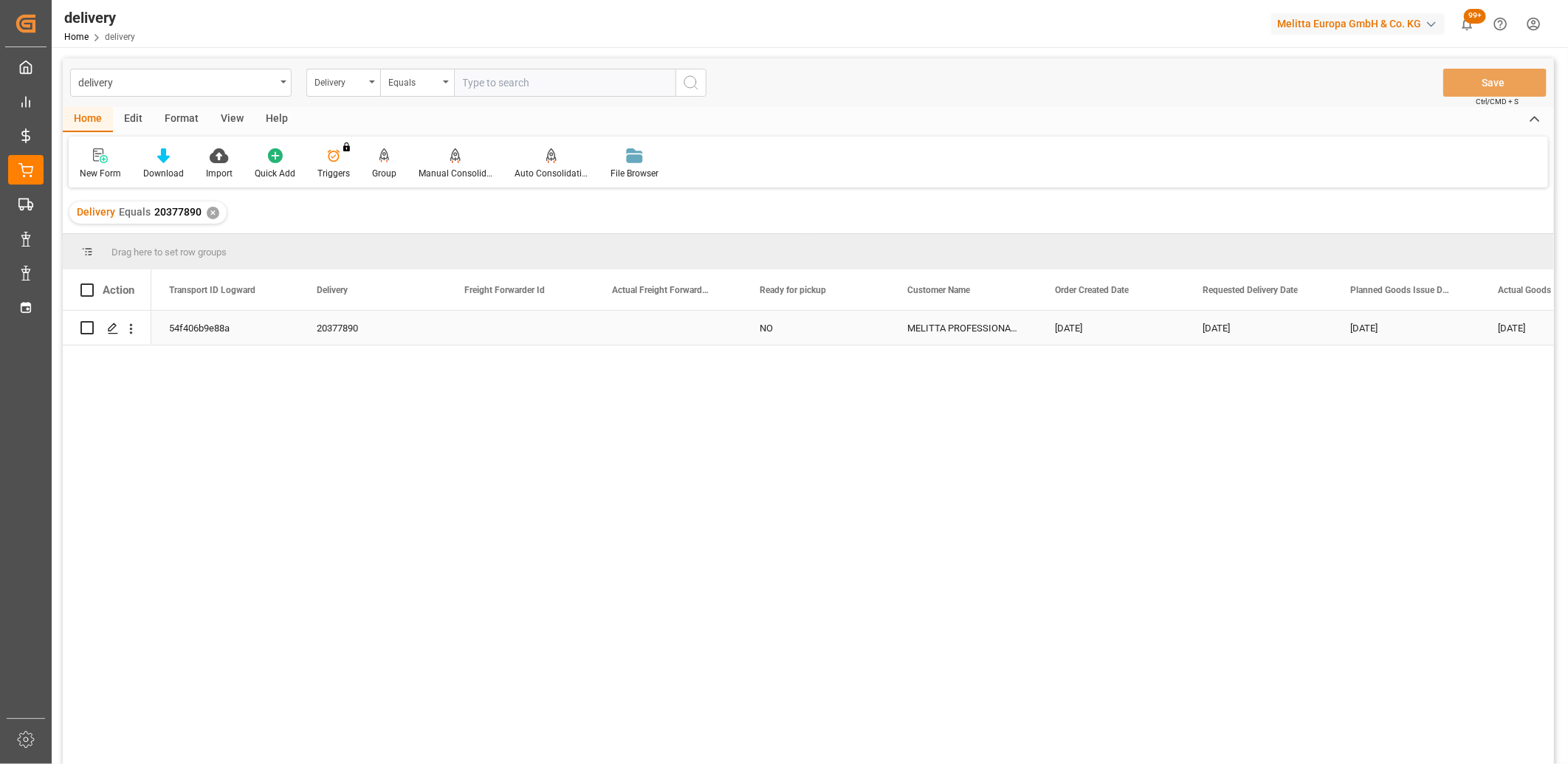
click at [205, 325] on div "54f406b9e88a" at bounding box center [225, 328] width 148 height 34
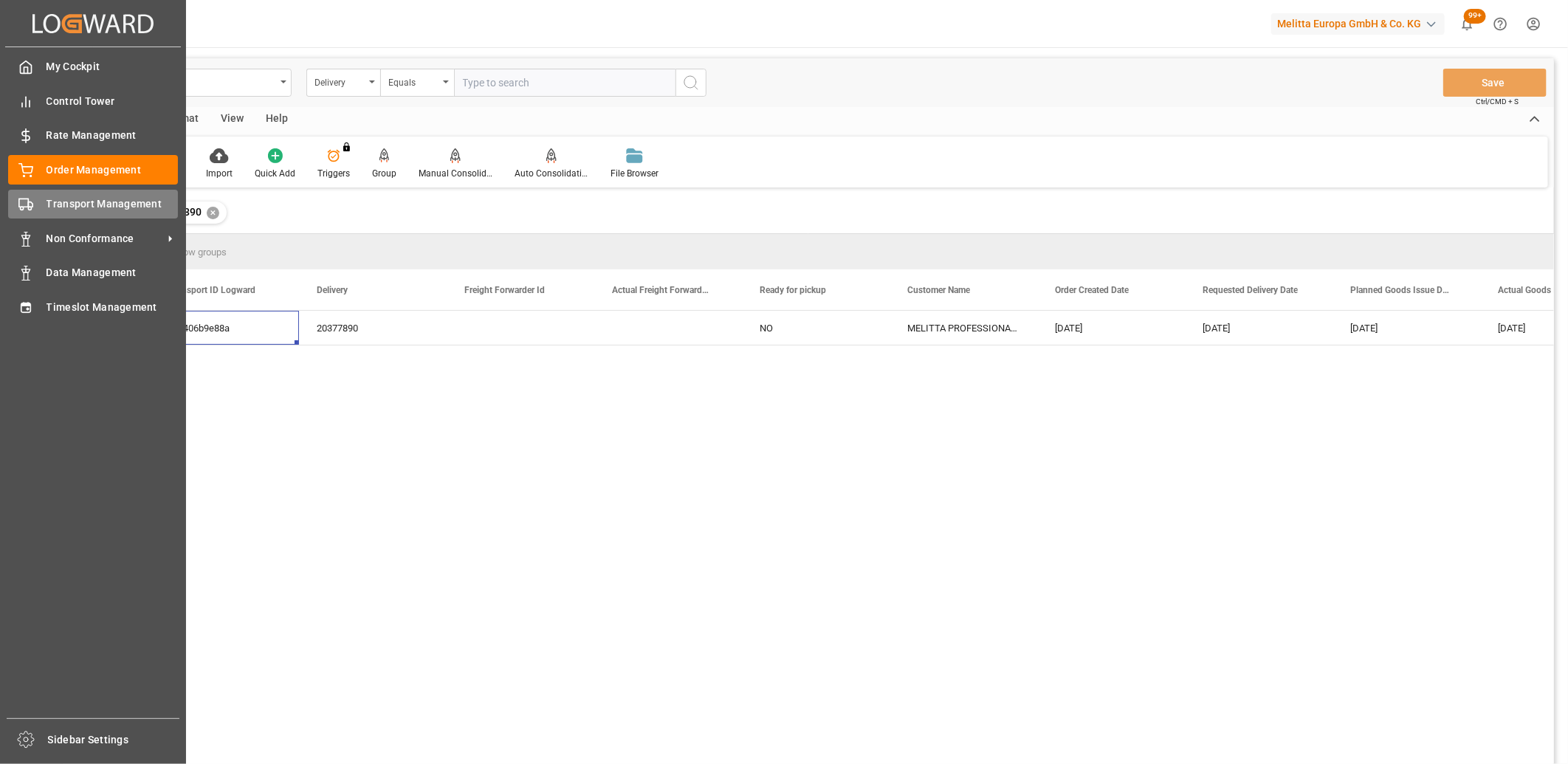
click at [13, 203] on div at bounding box center [21, 203] width 25 height 15
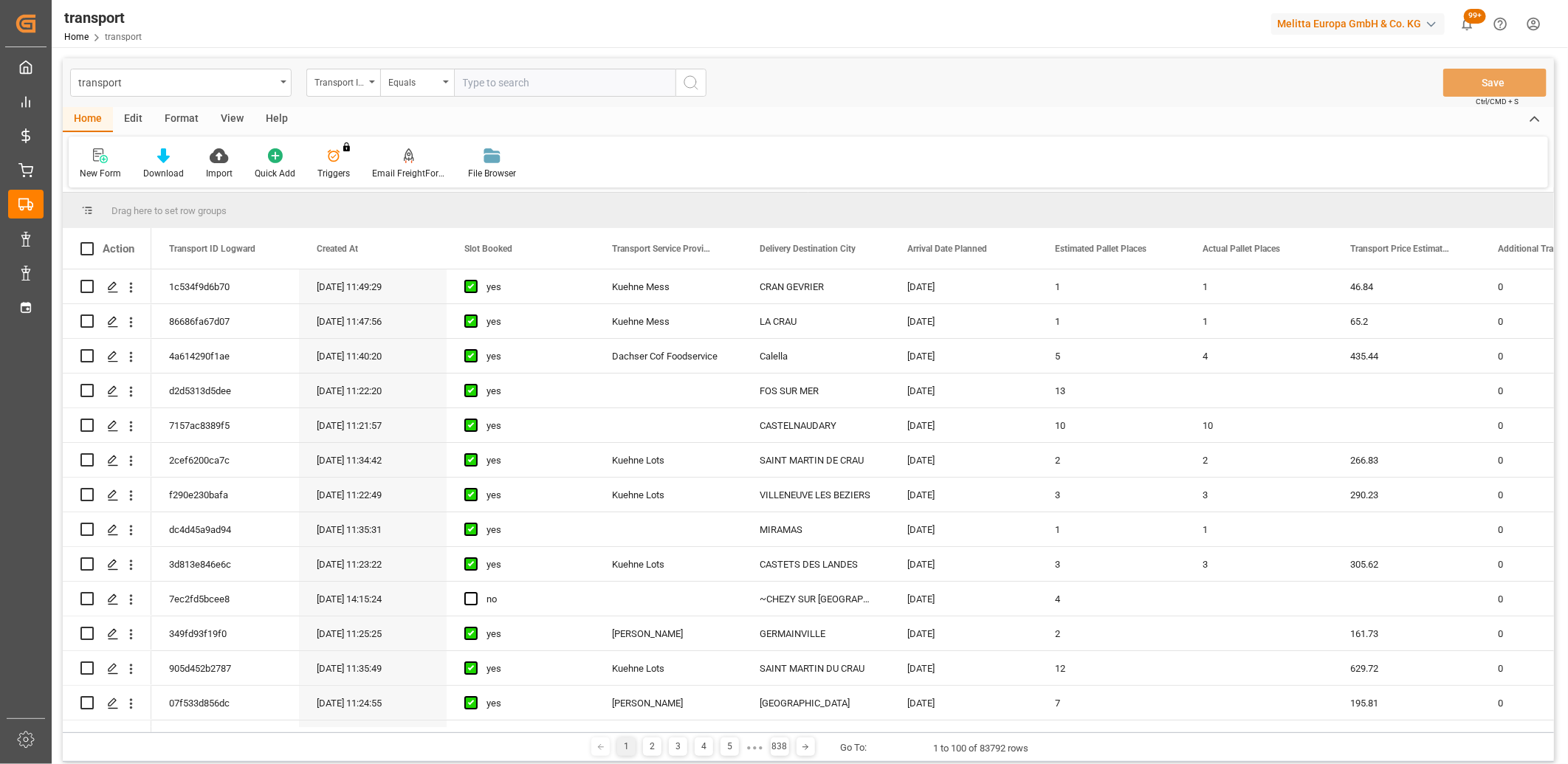
click at [497, 82] on input "text" at bounding box center [564, 82] width 221 height 28
paste input "54f406b9e88a"
type input "54f406b9e88a"
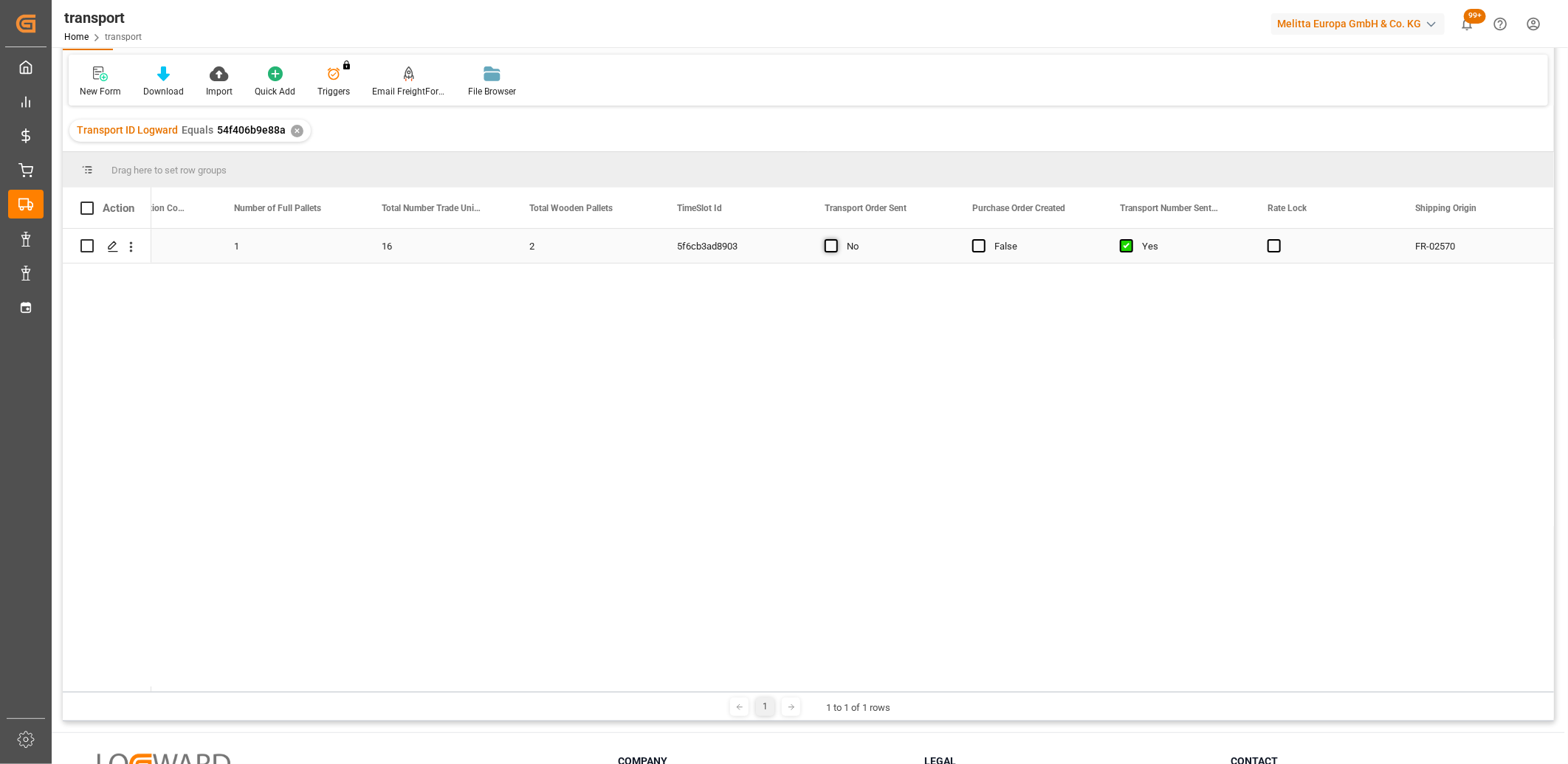
click at [832, 245] on span "Press SPACE to select this row." at bounding box center [831, 245] width 13 height 13
click at [836, 239] on input "Press SPACE to select this row." at bounding box center [836, 239] width 0 height 0
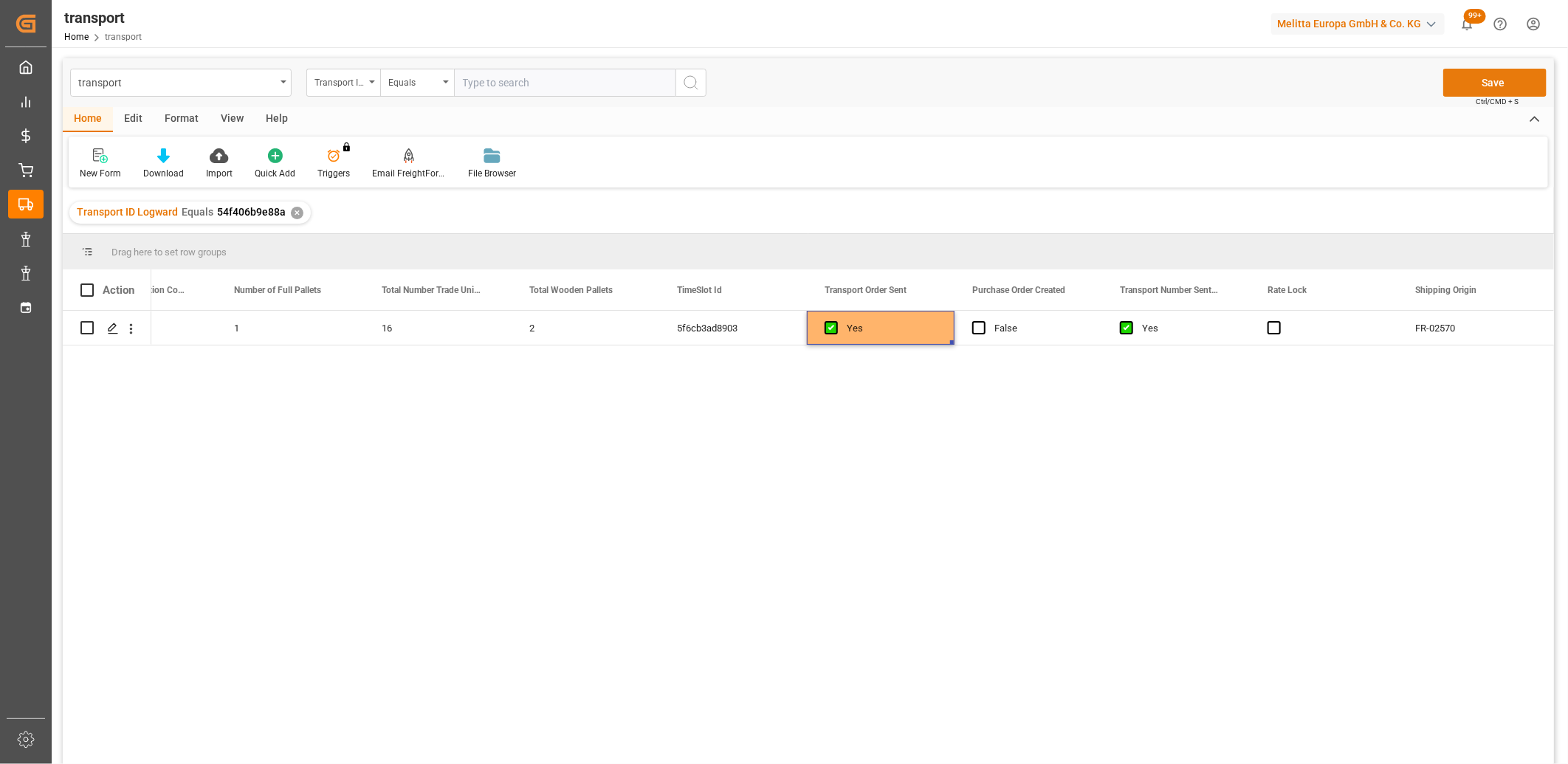
click at [1507, 78] on button "Save" at bounding box center [1495, 82] width 103 height 28
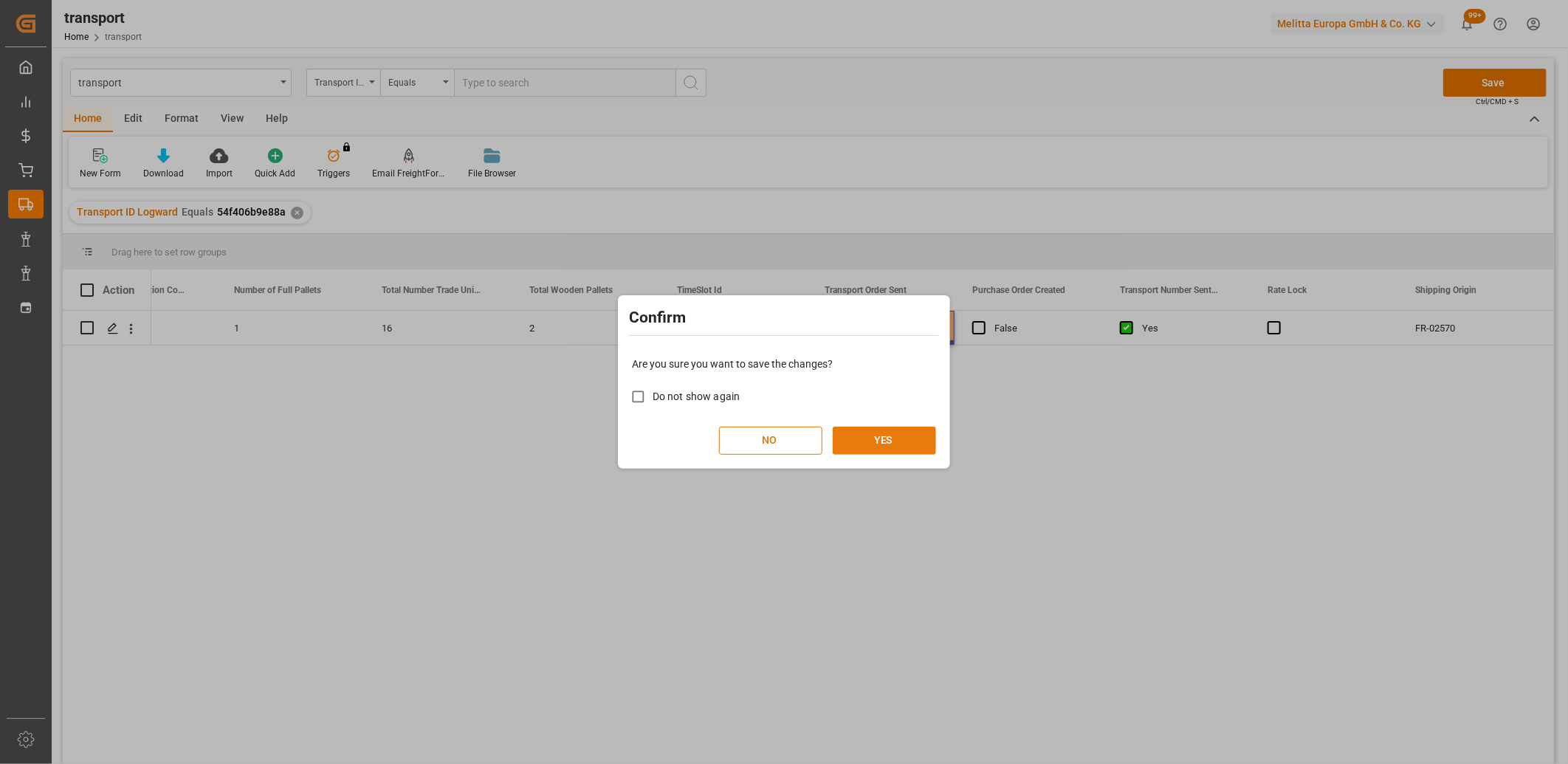
click at [908, 440] on button "YES" at bounding box center [883, 440] width 103 height 28
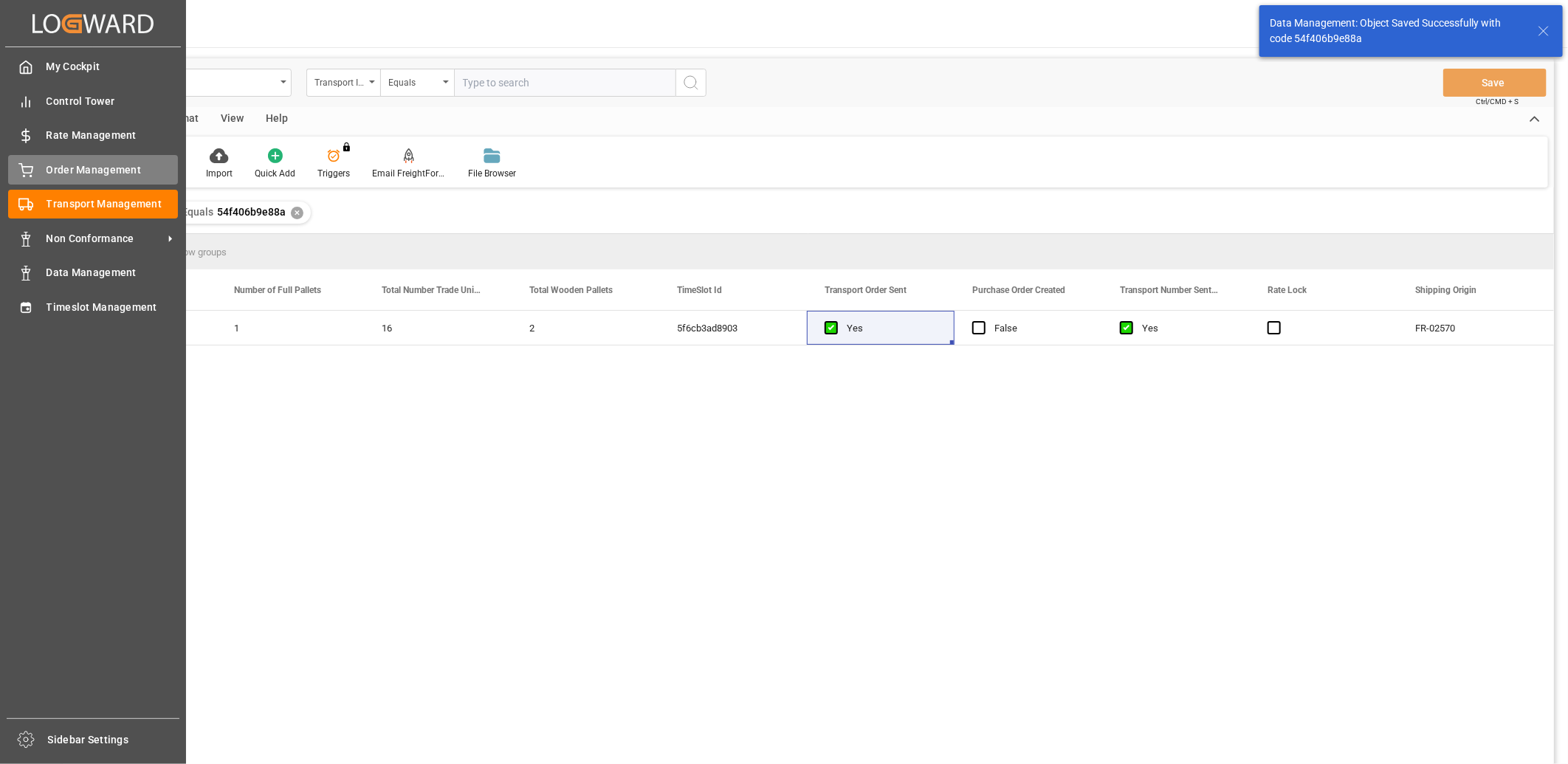
click at [28, 163] on icon at bounding box center [26, 170] width 14 height 14
